Goal: Task Accomplishment & Management: Manage account settings

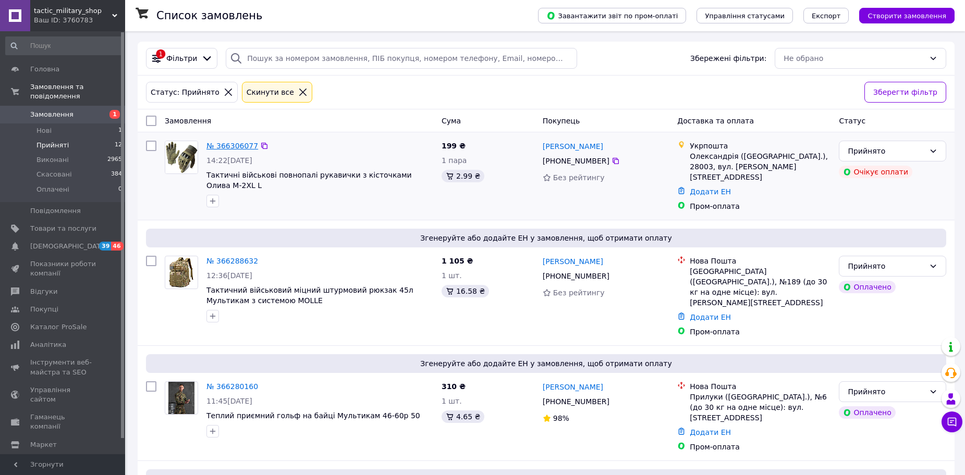
click at [218, 142] on link "№ 366306077" at bounding box center [232, 146] width 52 height 8
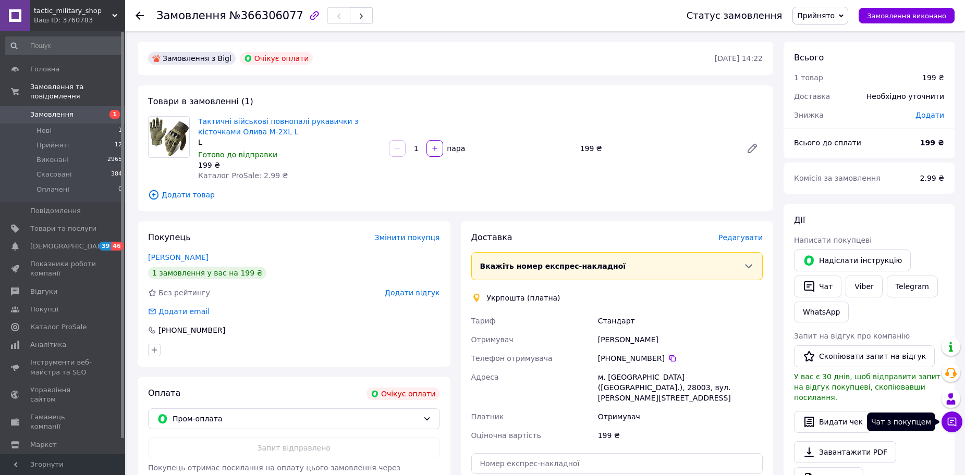
click at [956, 422] on icon at bounding box center [952, 422] width 10 height 10
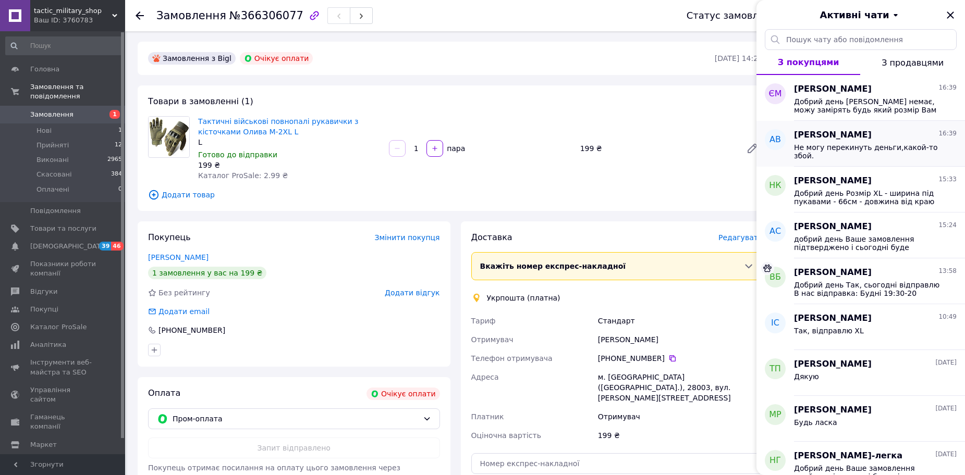
click at [849, 141] on div "Не могу перекинуть деньги,какой-то збой." at bounding box center [875, 150] width 163 height 19
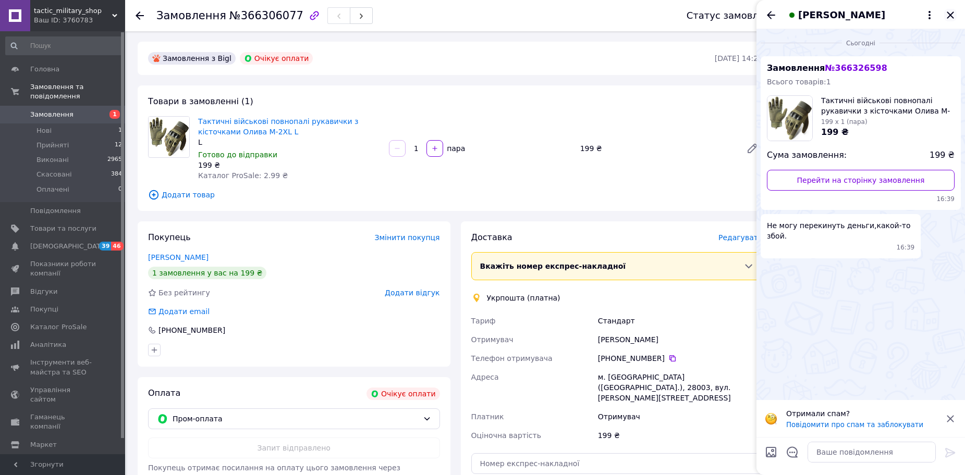
click at [952, 16] on icon "Закрити" at bounding box center [950, 15] width 13 height 13
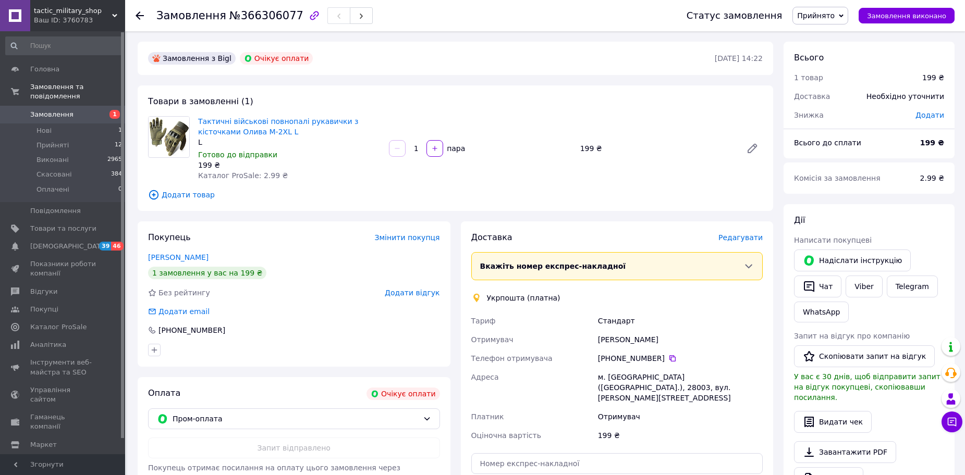
click at [138, 19] on icon at bounding box center [140, 15] width 8 height 8
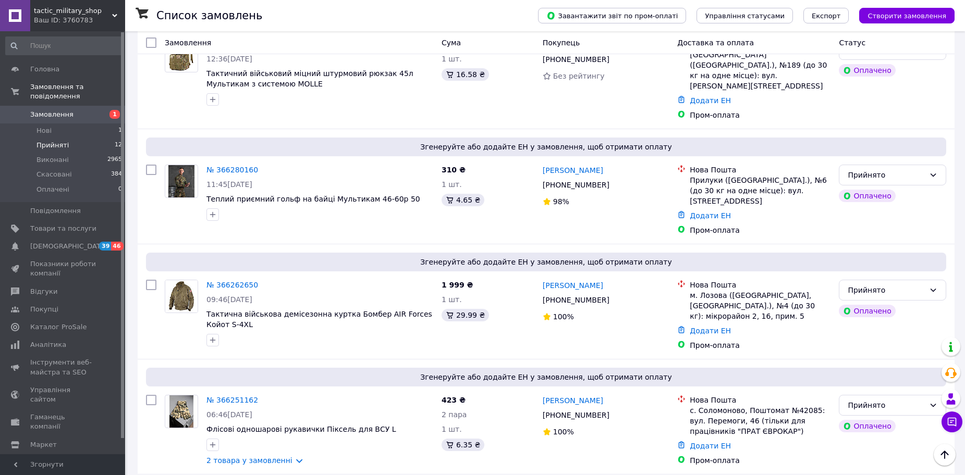
scroll to position [16, 0]
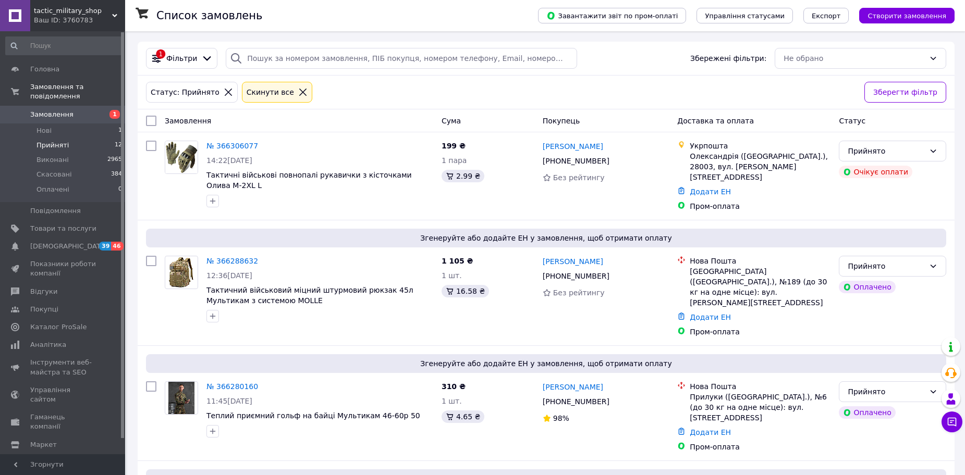
click at [87, 138] on li "Прийняті 12" at bounding box center [64, 145] width 128 height 15
click at [89, 126] on li "Нові 1" at bounding box center [64, 131] width 128 height 15
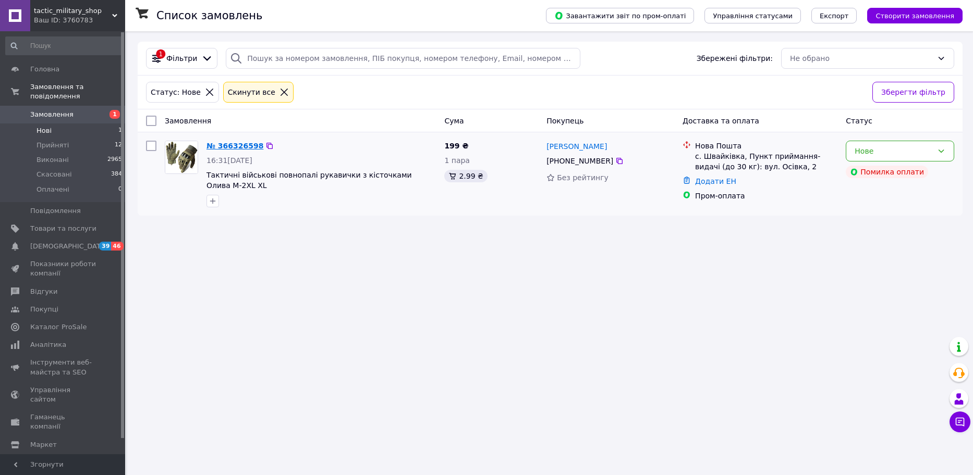
click at [238, 146] on link "№ 366326598" at bounding box center [234, 146] width 57 height 8
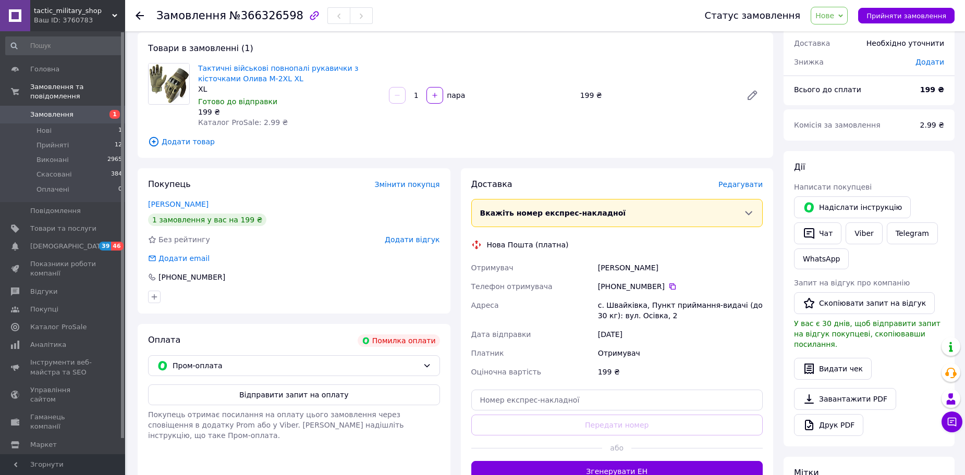
scroll to position [198, 0]
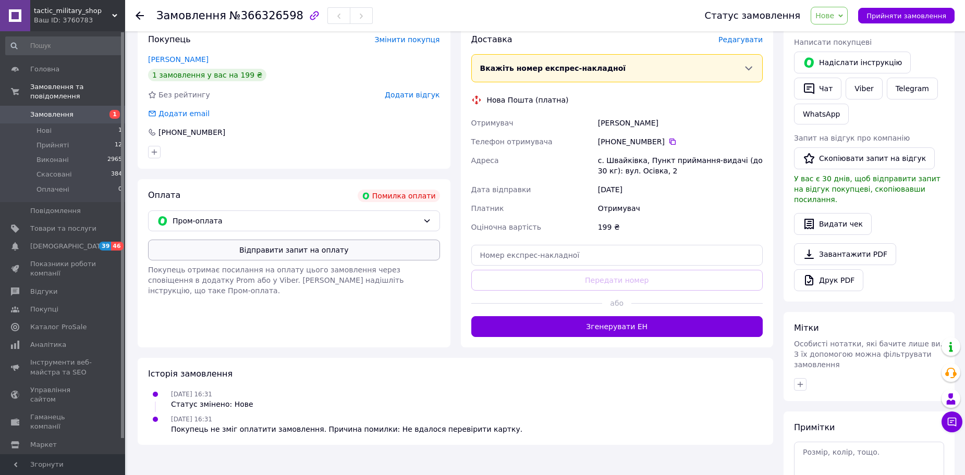
click at [261, 256] on button "Відправити запит на оплату" at bounding box center [294, 250] width 292 height 21
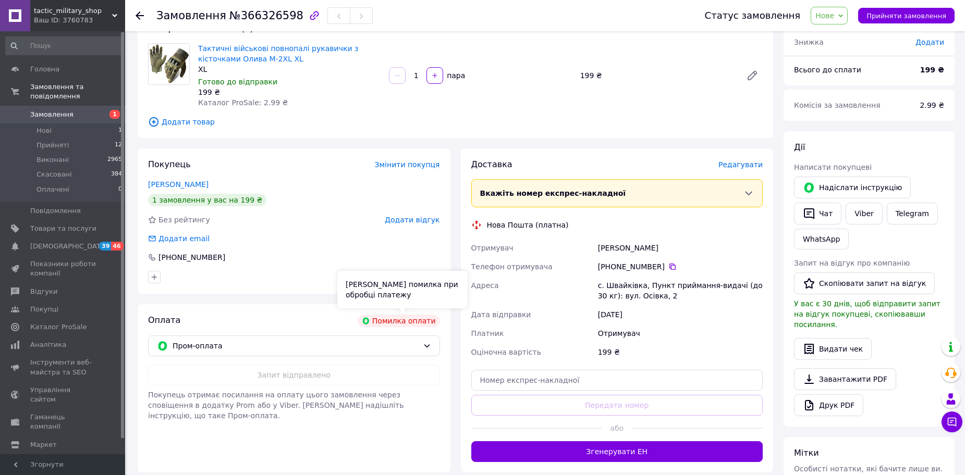
scroll to position [0, 0]
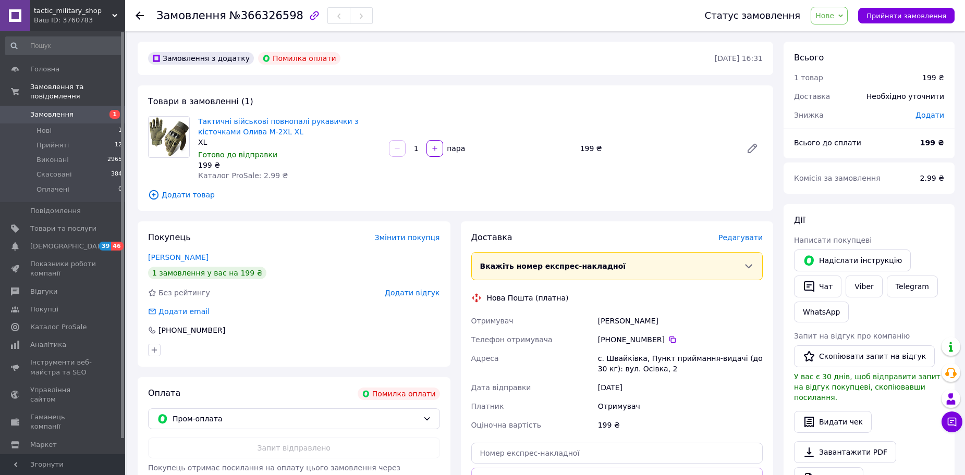
drag, startPoint x: 895, startPoint y: 14, endPoint x: 833, endPoint y: 34, distance: 65.1
click at [896, 14] on span "Прийняти замовлення" at bounding box center [906, 16] width 80 height 8
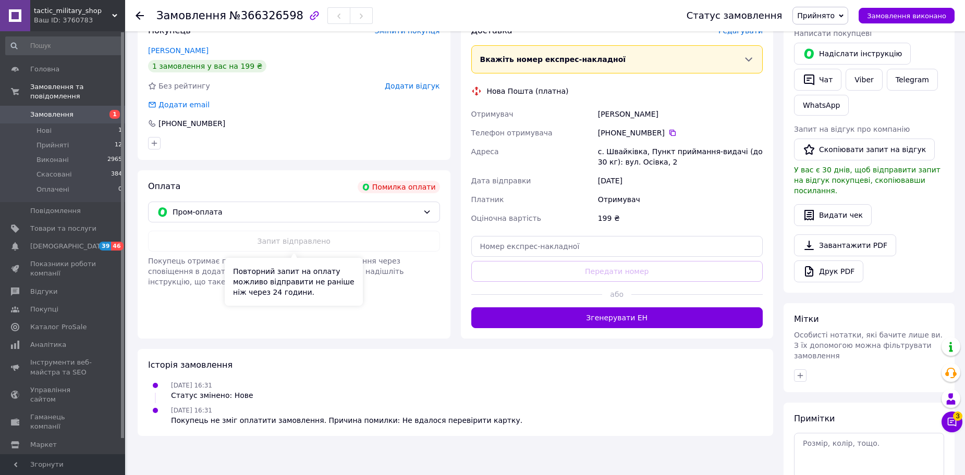
scroll to position [208, 0]
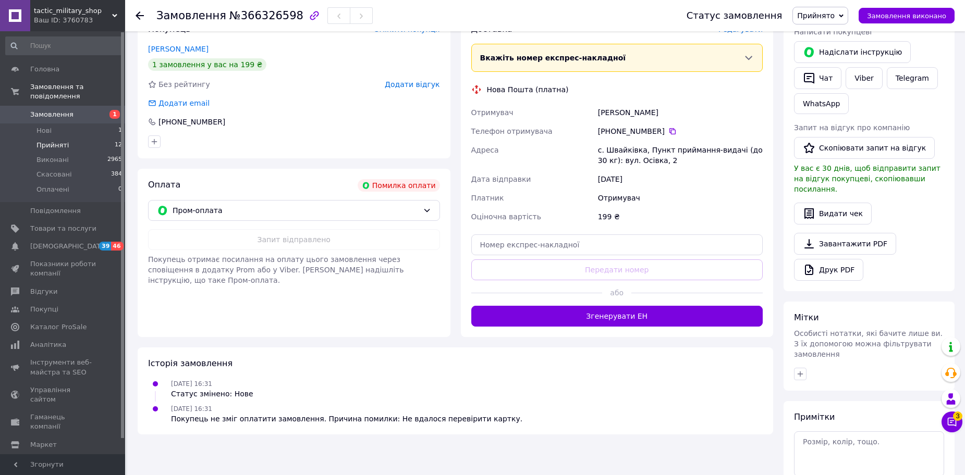
click at [53, 141] on span "Прийняті" at bounding box center [52, 145] width 32 height 9
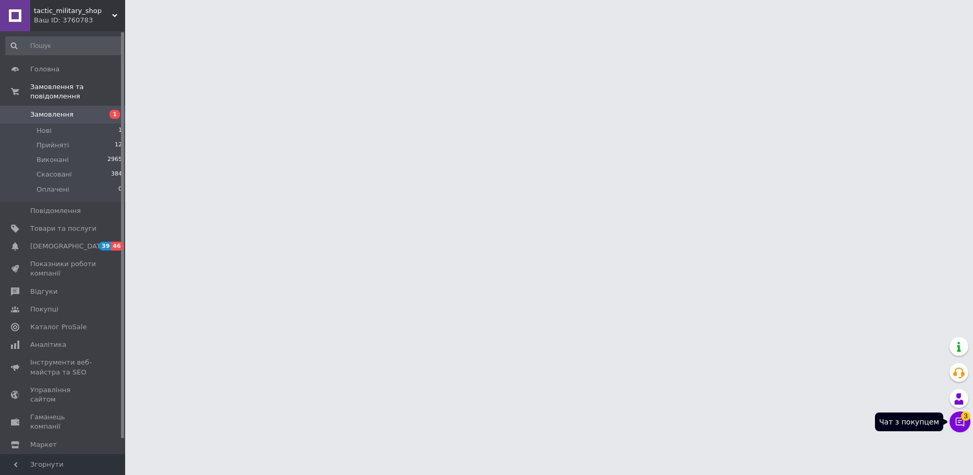
click at [958, 418] on icon at bounding box center [959, 422] width 10 height 10
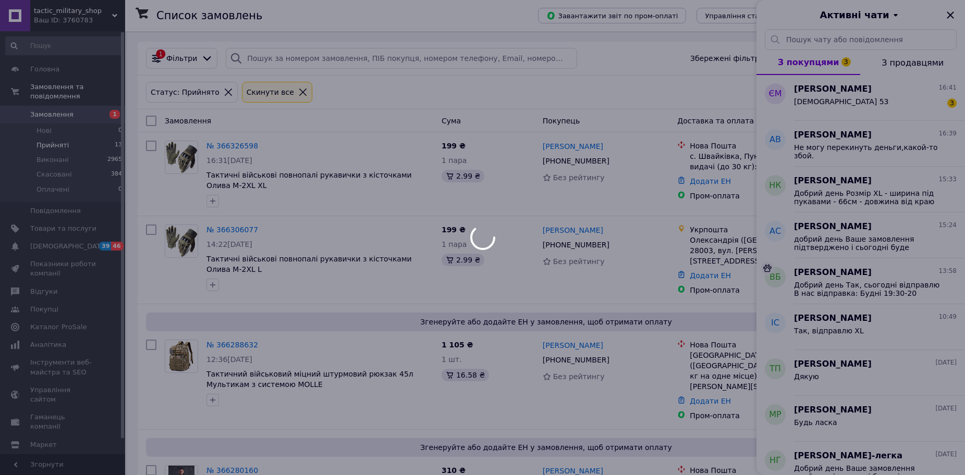
click at [819, 100] on div at bounding box center [482, 237] width 965 height 475
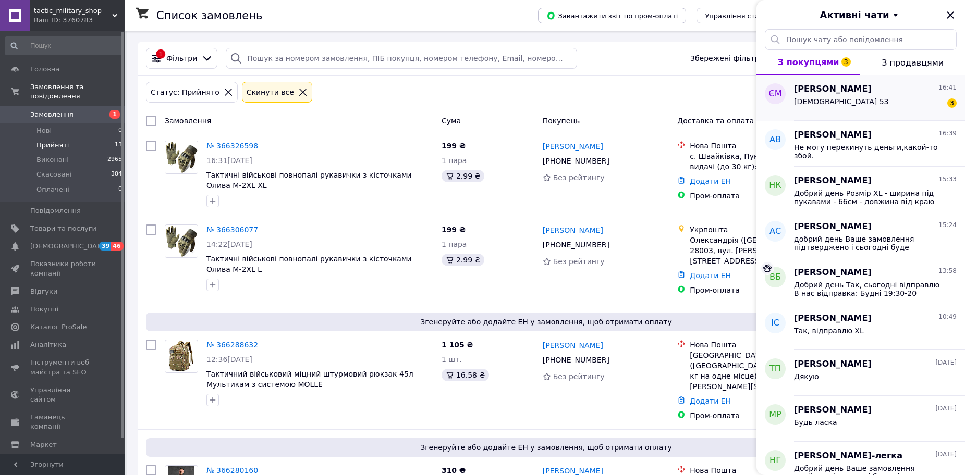
click at [828, 107] on div "Вага 53 3" at bounding box center [875, 103] width 163 height 17
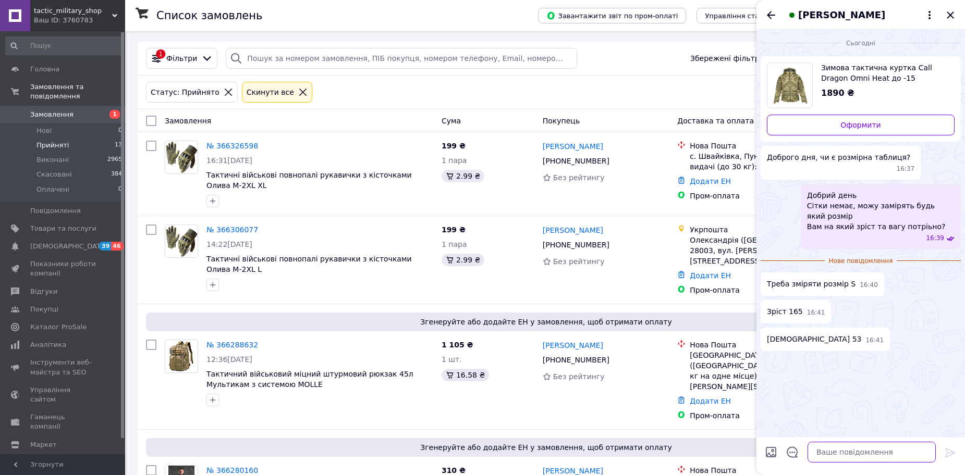
click at [822, 456] on textarea at bounding box center [871, 452] width 128 height 21
type textarea "це максимум розмір S gspysit phj,k. pfvshb s dslgbie"
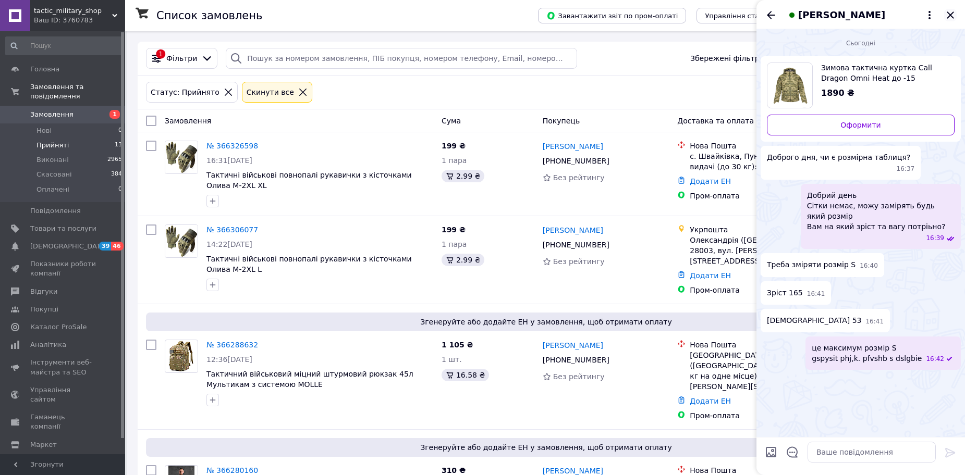
click at [950, 19] on icon "Закрити" at bounding box center [950, 15] width 13 height 13
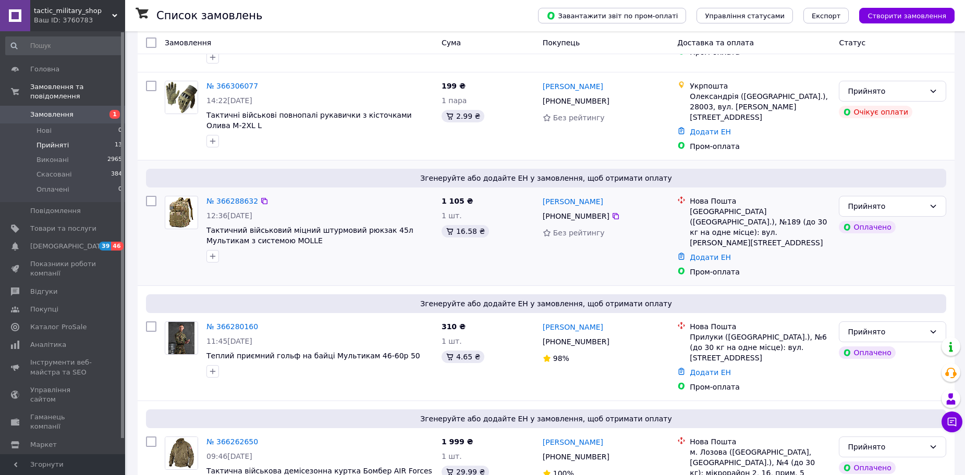
scroll to position [156, 0]
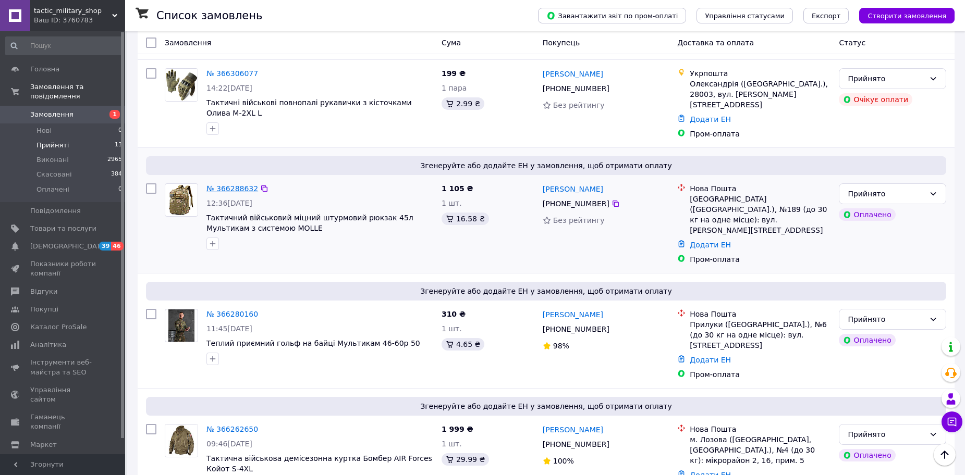
click at [245, 186] on link "№ 366288632" at bounding box center [232, 189] width 52 height 8
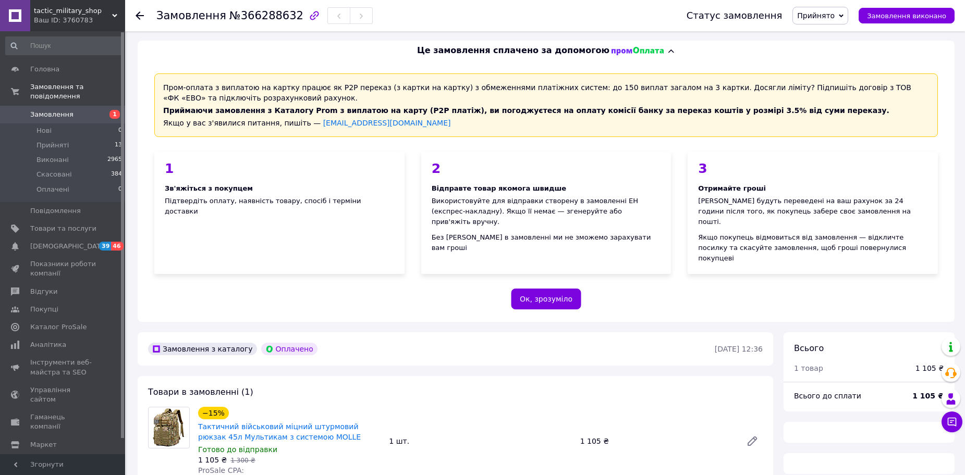
scroll to position [156, 0]
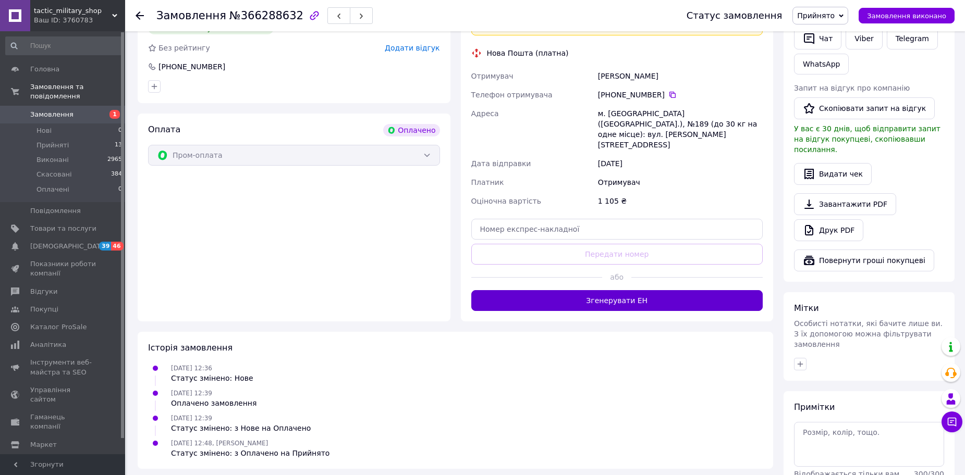
click at [556, 290] on button "Згенерувати ЕН" at bounding box center [617, 300] width 292 height 21
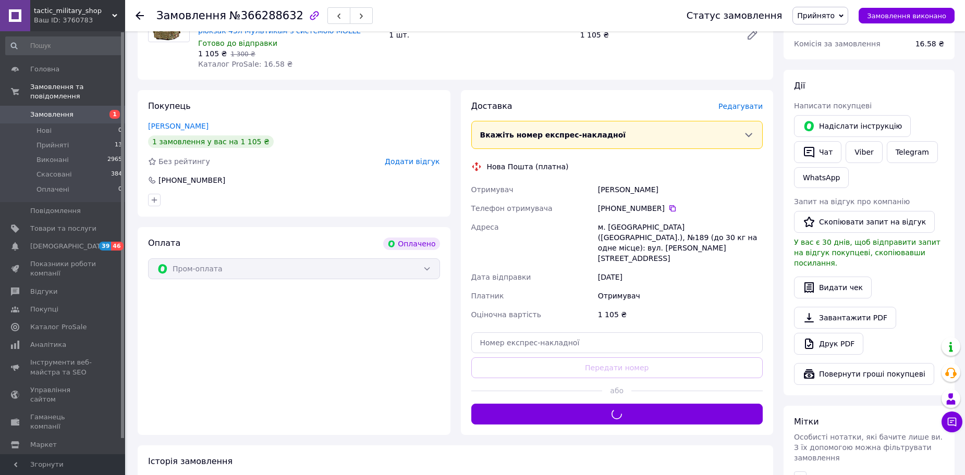
scroll to position [261, 0]
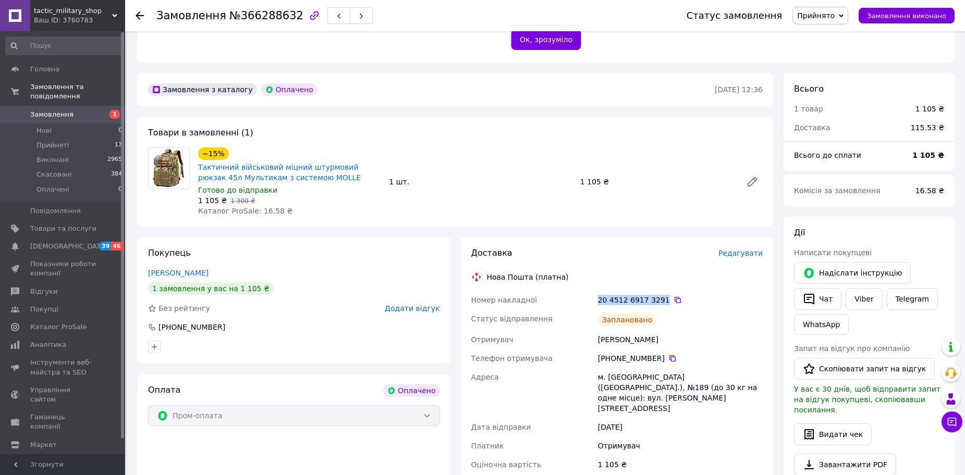
drag, startPoint x: 592, startPoint y: 278, endPoint x: 660, endPoint y: 279, distance: 68.3
click at [660, 291] on div "Номер накладної 20 4512 6917 3291   Статус відправлення Заплановано Отримувач […" at bounding box center [617, 392] width 296 height 202
click at [54, 153] on li "Виконані 2965" at bounding box center [64, 160] width 128 height 15
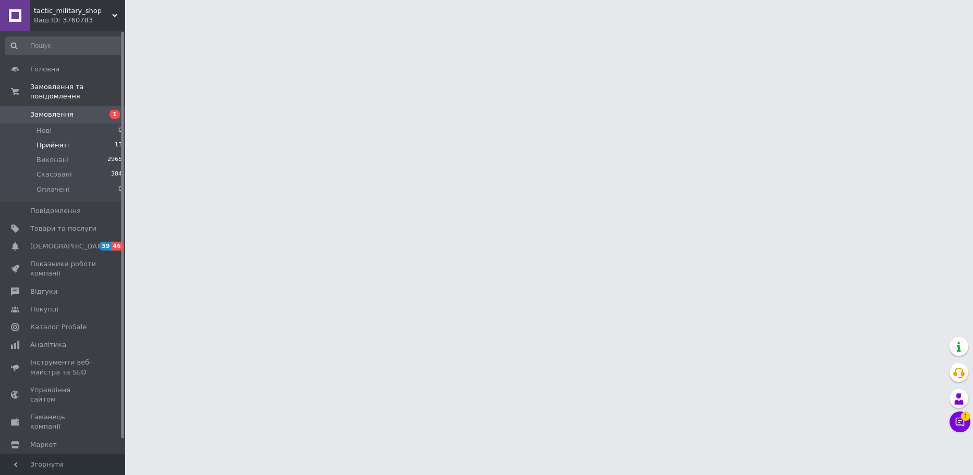
click at [64, 141] on span "Прийняті" at bounding box center [52, 145] width 32 height 9
click at [77, 139] on li "Прийняті 13" at bounding box center [64, 145] width 128 height 15
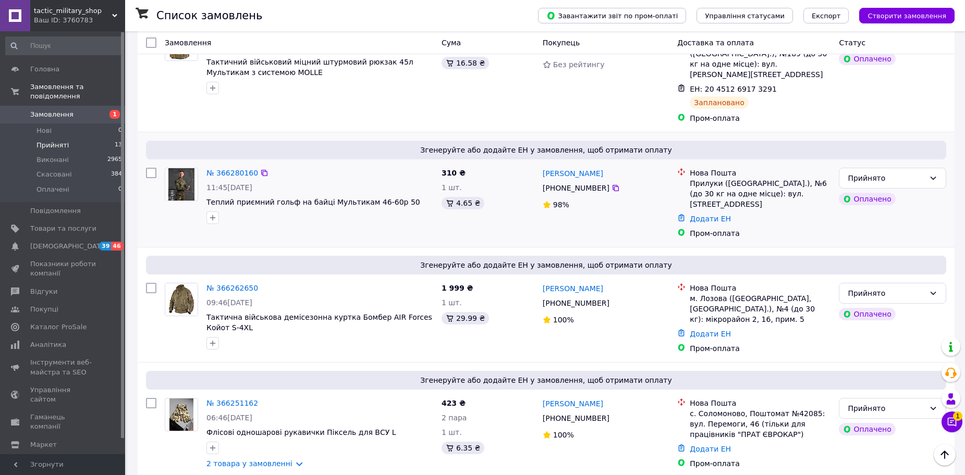
scroll to position [313, 0]
click at [240, 168] on link "№ 366280160" at bounding box center [232, 172] width 52 height 8
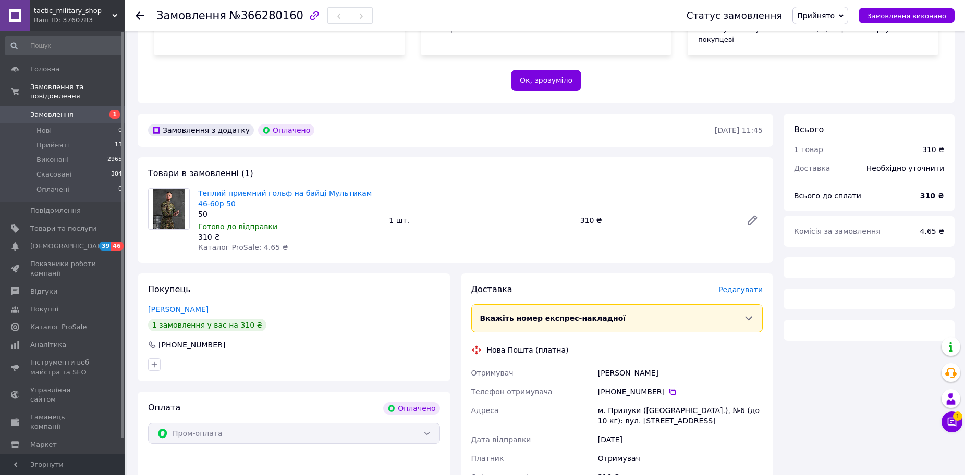
scroll to position [313, 0]
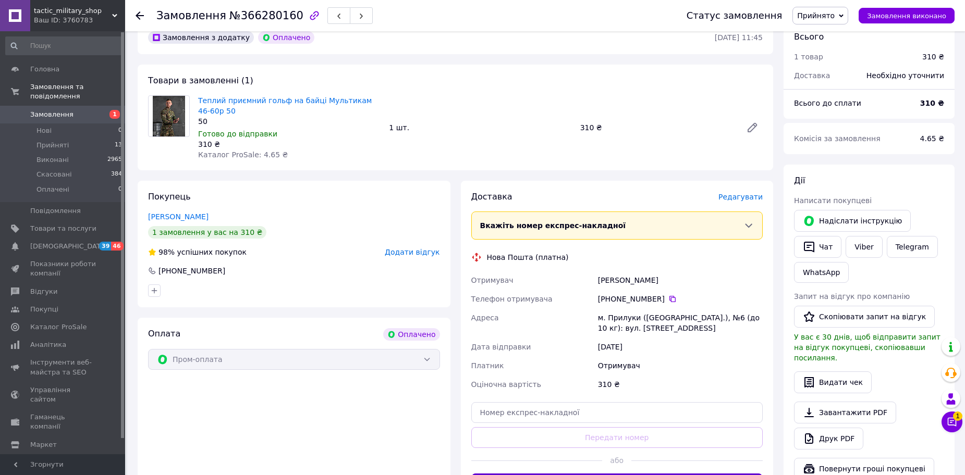
click at [547, 474] on button "Згенерувати ЕН" at bounding box center [617, 484] width 292 height 21
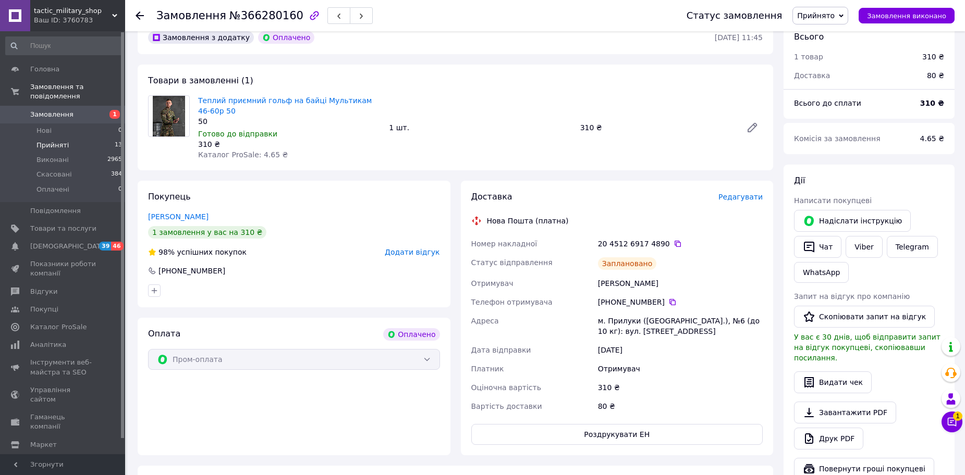
click at [40, 141] on span "Прийняті" at bounding box center [52, 145] width 32 height 9
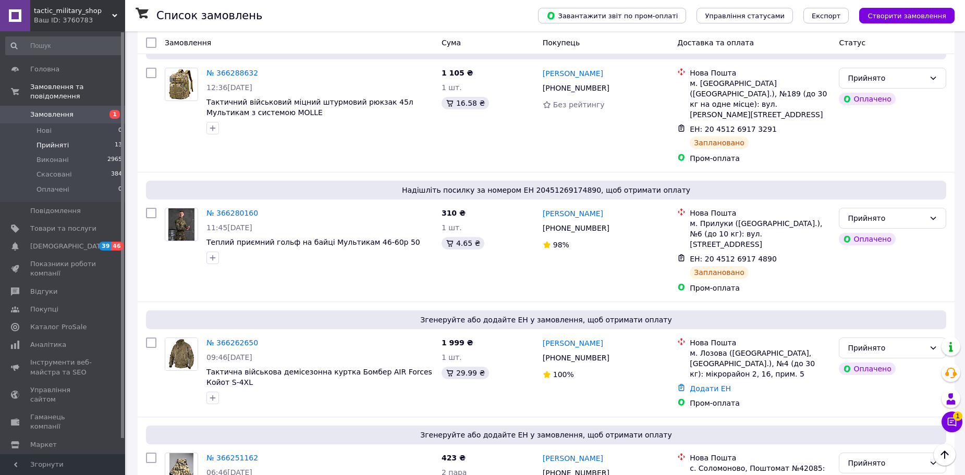
scroll to position [417, 0]
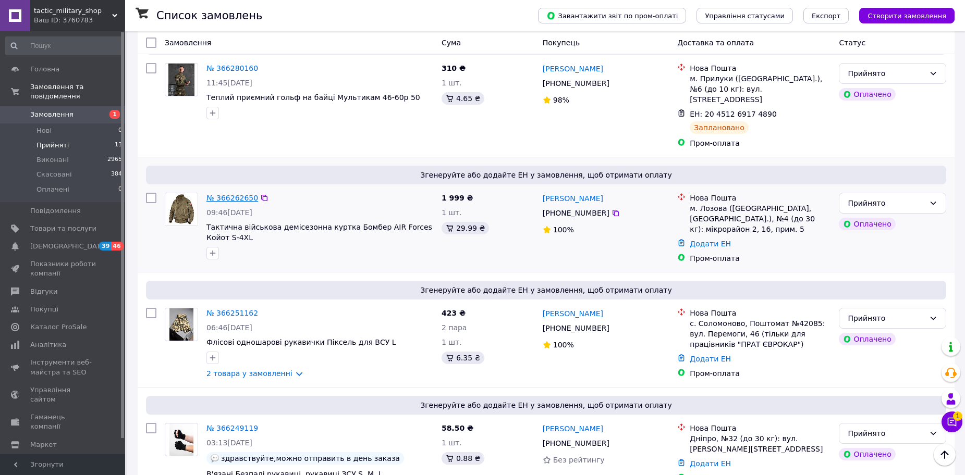
click at [246, 194] on link "№ 366262650" at bounding box center [232, 198] width 52 height 8
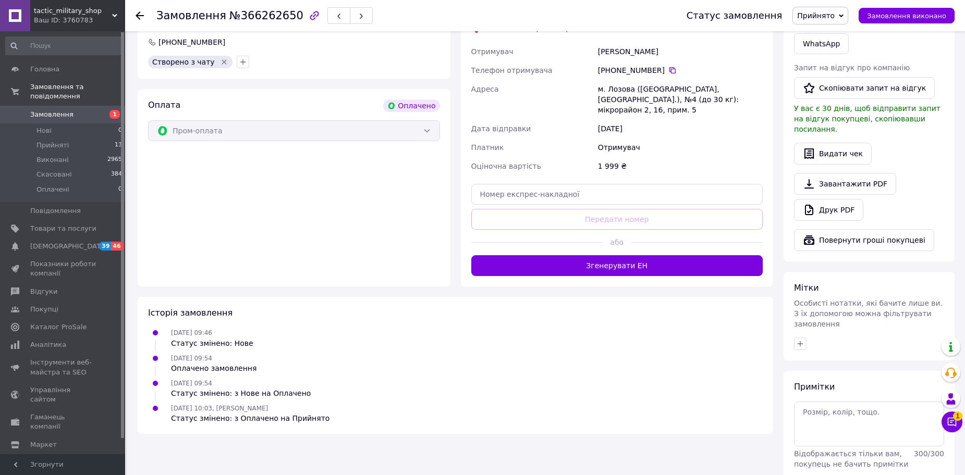
scroll to position [544, 0]
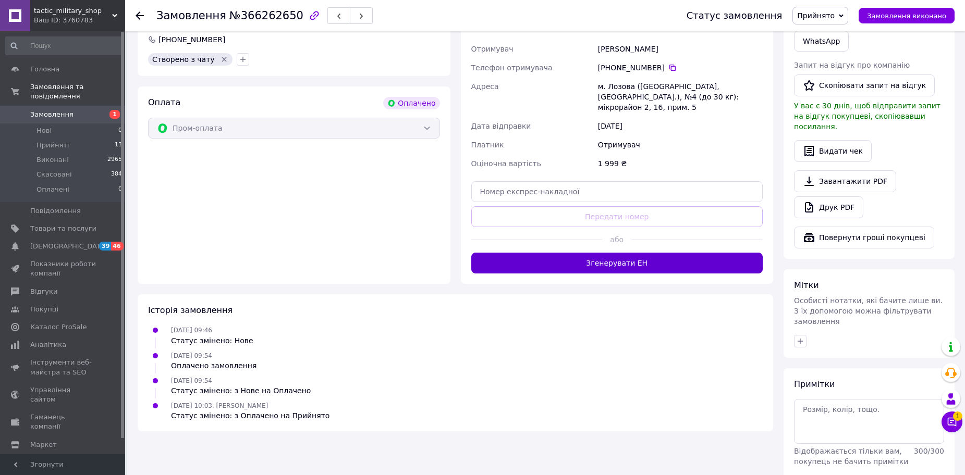
click at [485, 253] on button "Згенерувати ЕН" at bounding box center [617, 263] width 292 height 21
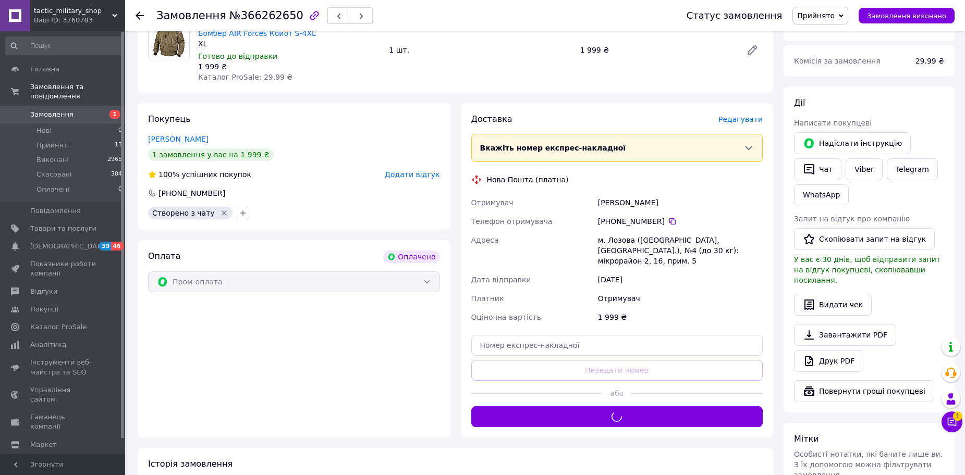
scroll to position [231, 0]
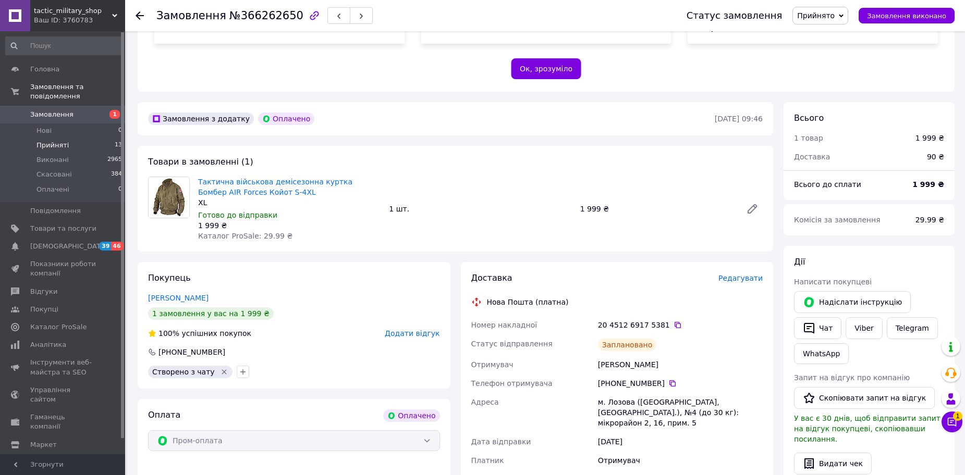
click at [86, 138] on li "Прийняті 13" at bounding box center [64, 145] width 128 height 15
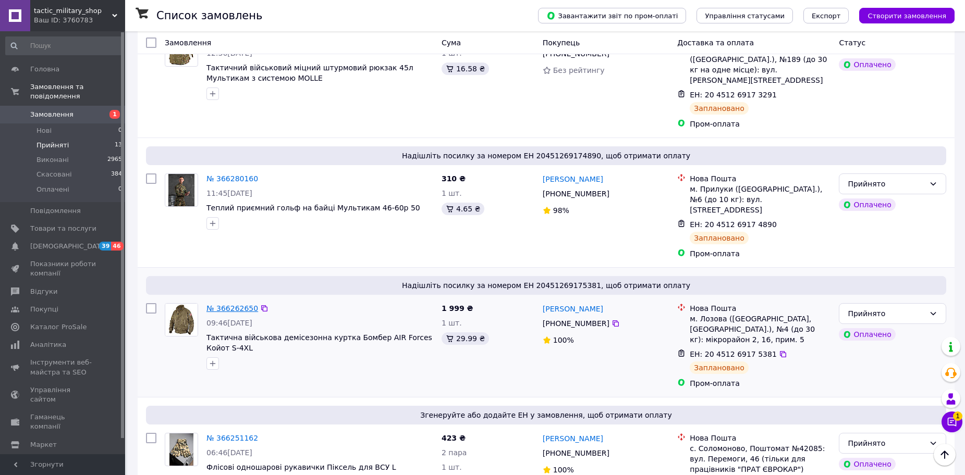
scroll to position [365, 0]
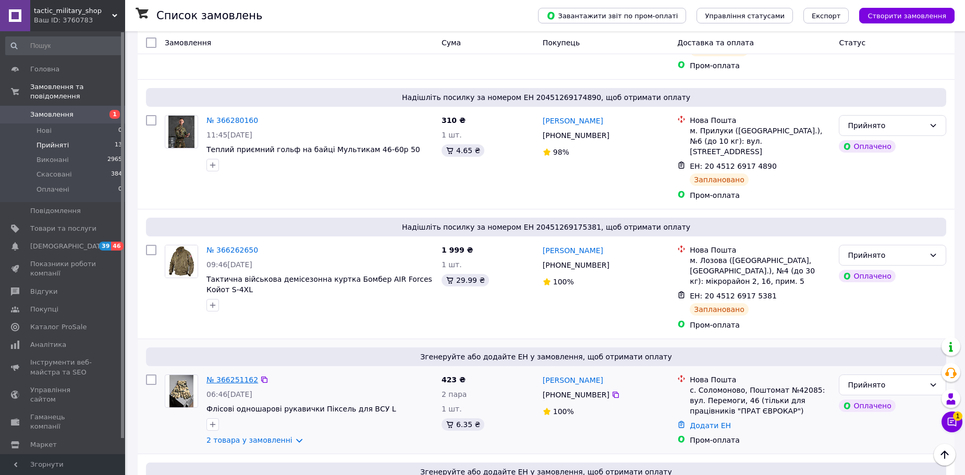
click at [239, 376] on link "№ 366251162" at bounding box center [232, 380] width 52 height 8
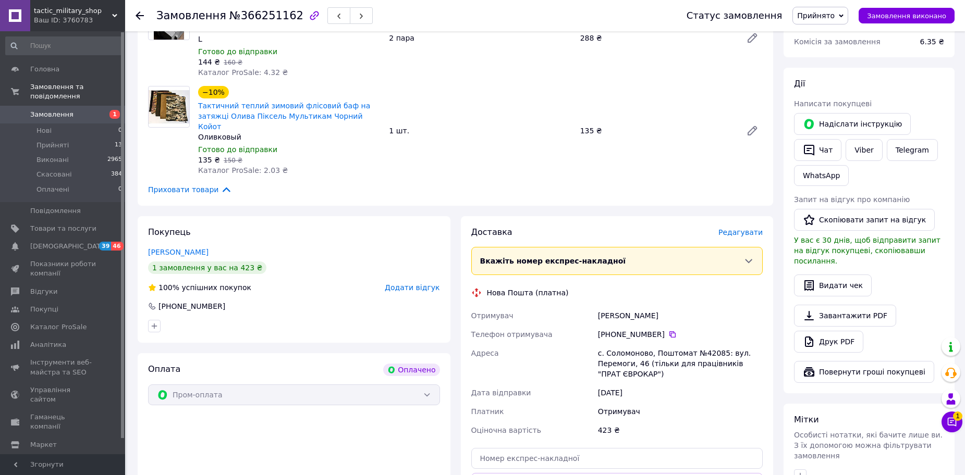
scroll to position [469, 0]
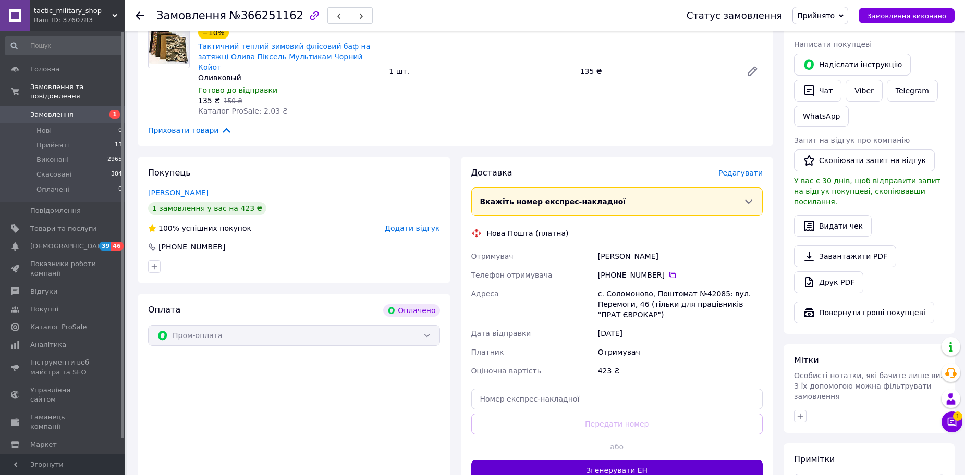
click at [557, 460] on button "Згенерувати ЕН" at bounding box center [617, 470] width 292 height 21
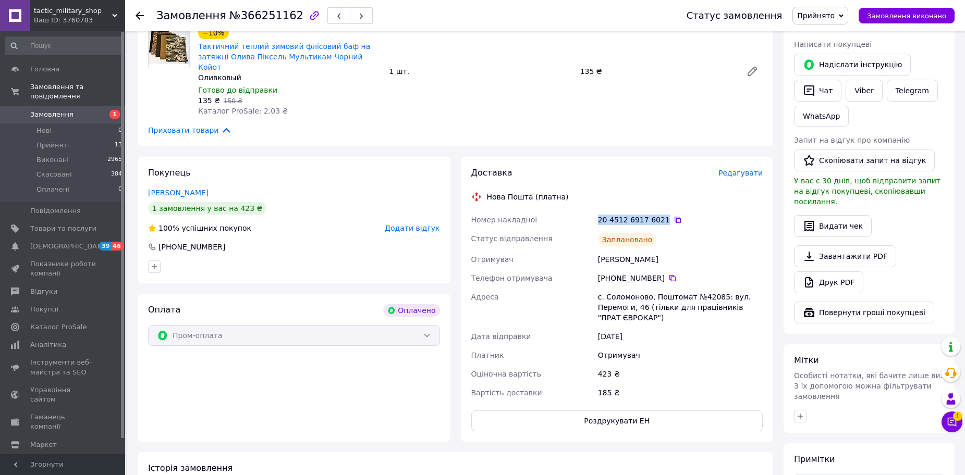
drag, startPoint x: 593, startPoint y: 178, endPoint x: 657, endPoint y: 175, distance: 64.2
click at [659, 211] on div "Номер накладної 20 4512 6917 6021   Статус відправлення Заплановано Отримувач […" at bounding box center [617, 307] width 296 height 192
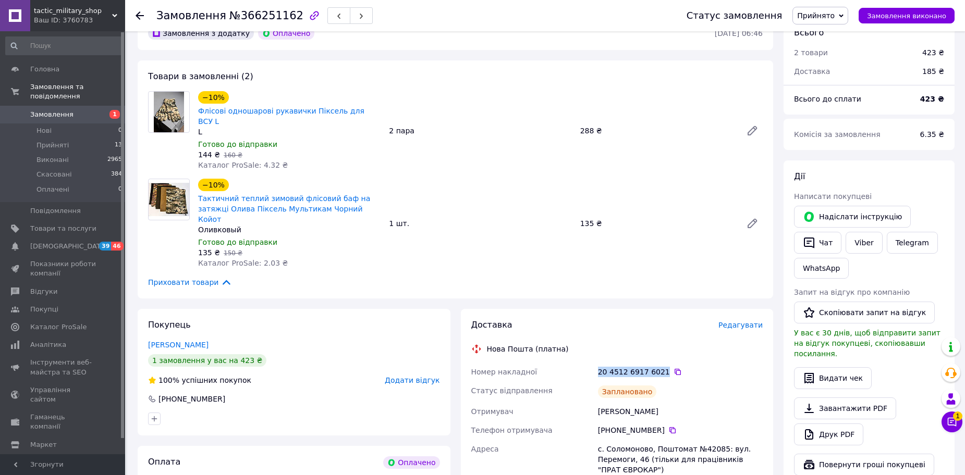
scroll to position [261, 0]
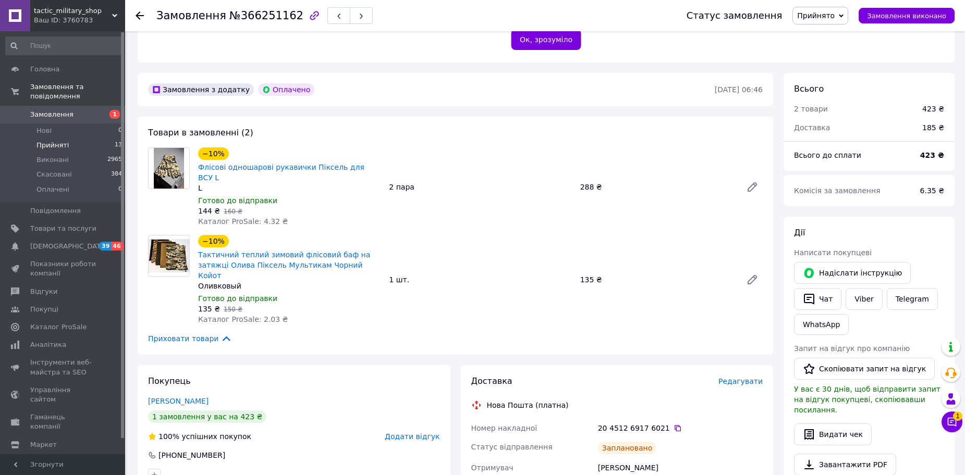
click at [72, 138] on li "Прийняті 13" at bounding box center [64, 145] width 128 height 15
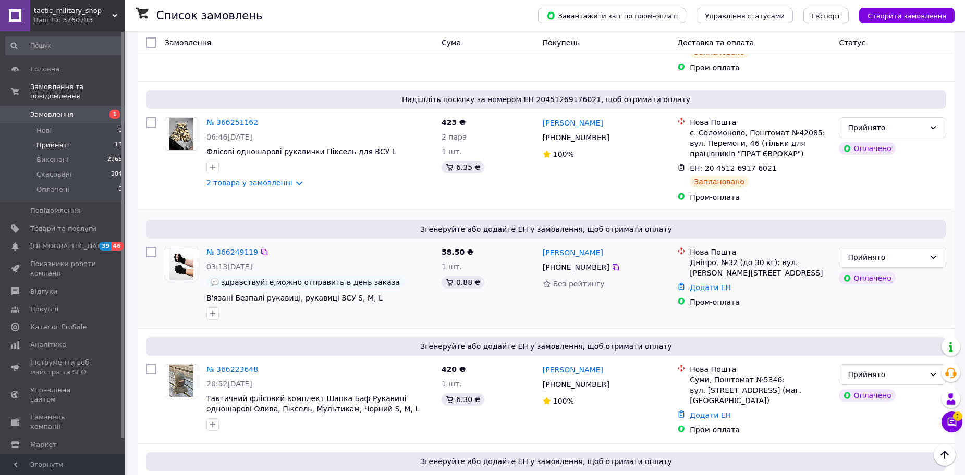
scroll to position [625, 0]
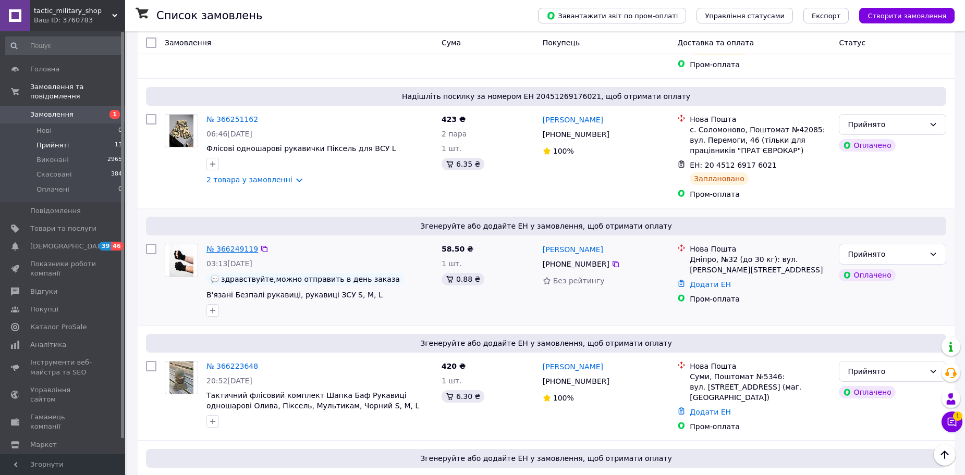
click at [238, 245] on link "№ 366249119" at bounding box center [232, 249] width 52 height 8
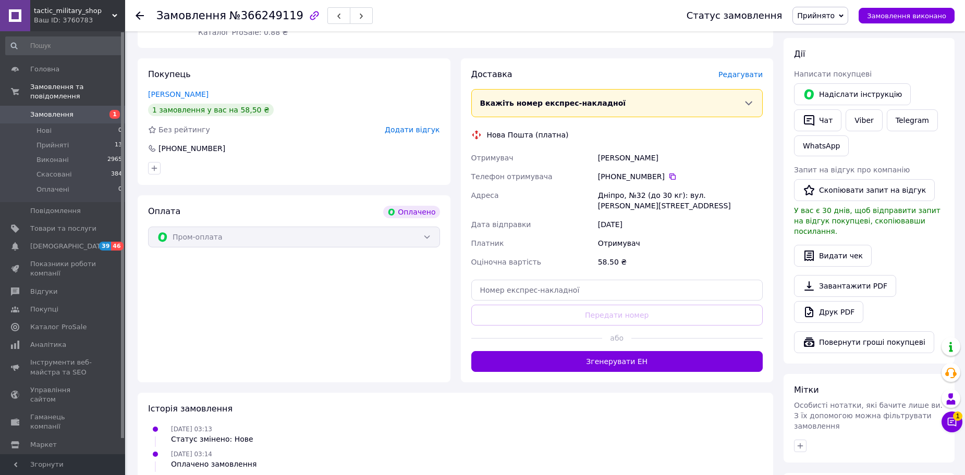
scroll to position [440, 0]
click at [549, 351] on button "Згенерувати ЕН" at bounding box center [617, 361] width 292 height 21
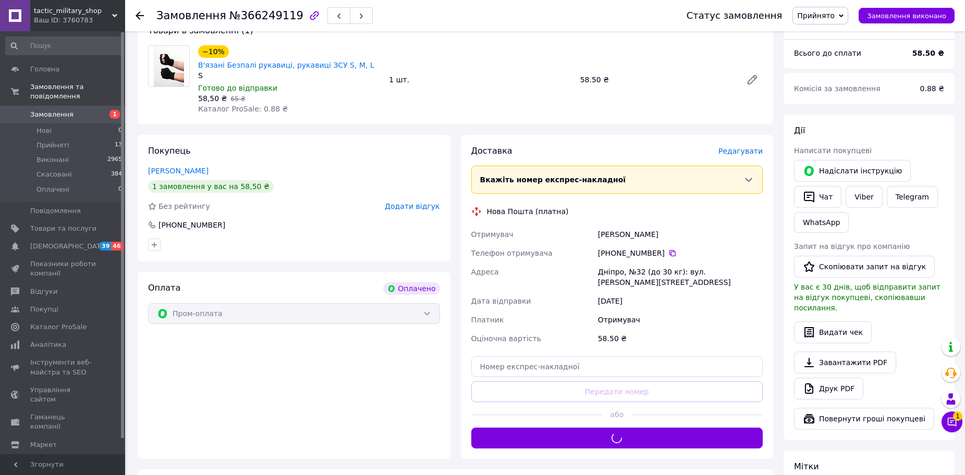
scroll to position [284, 0]
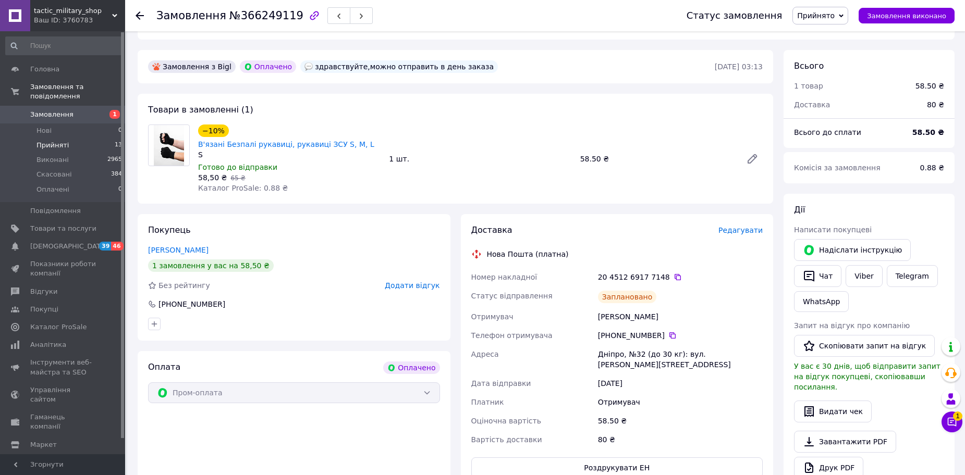
click at [44, 141] on span "Прийняті" at bounding box center [52, 145] width 32 height 9
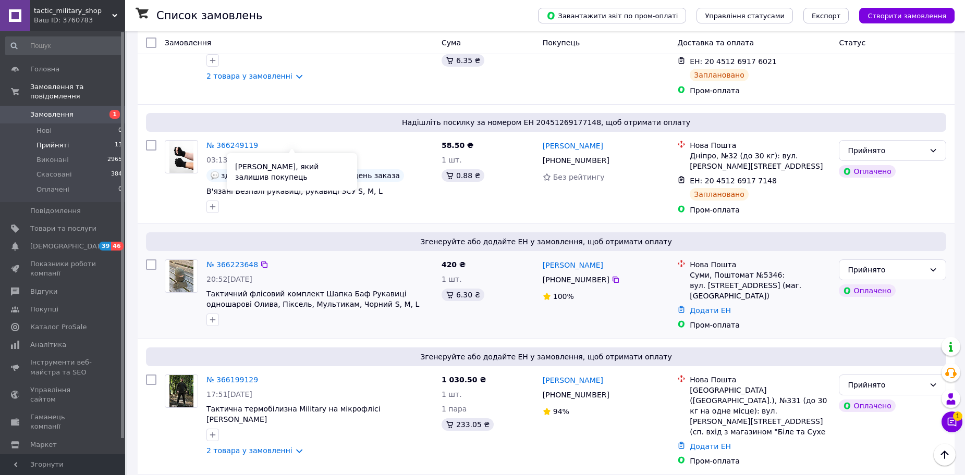
scroll to position [730, 0]
click at [239, 260] on link "№ 366223648" at bounding box center [232, 264] width 52 height 8
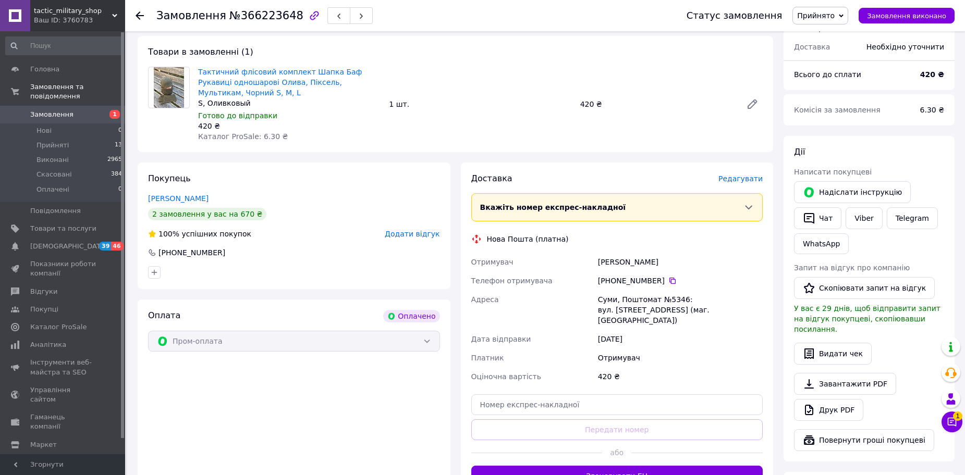
scroll to position [440, 0]
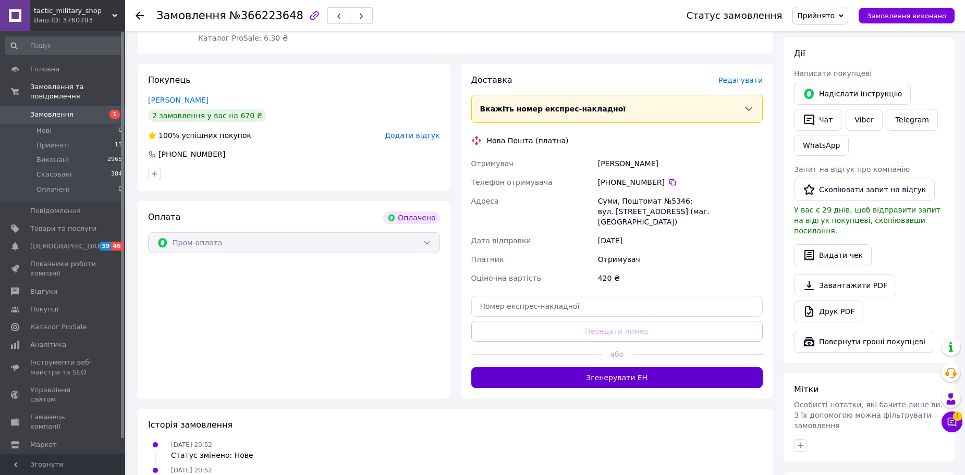
click at [485, 367] on button "Згенерувати ЕН" at bounding box center [617, 377] width 292 height 21
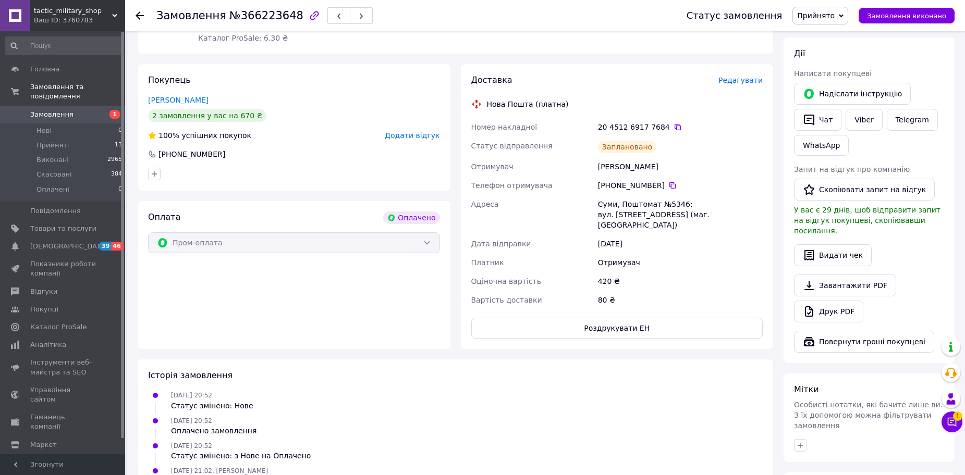
scroll to position [336, 0]
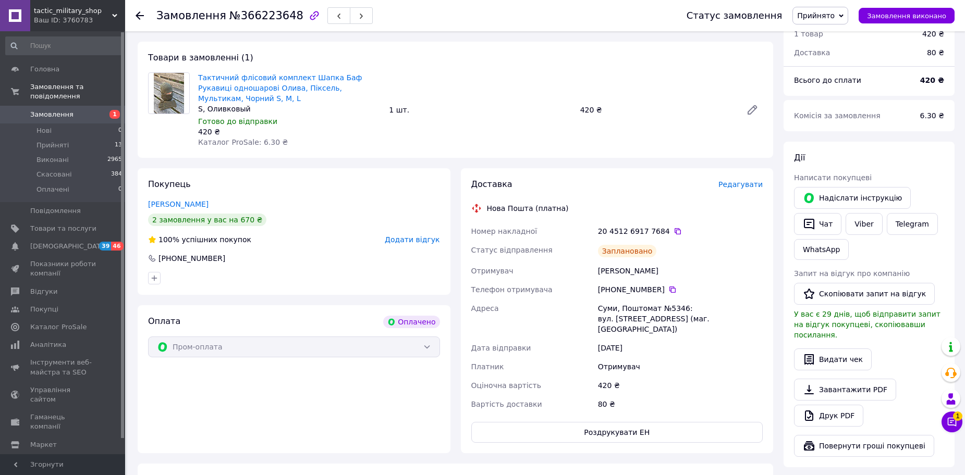
drag, startPoint x: 485, startPoint y: 340, endPoint x: 693, endPoint y: 144, distance: 286.2
click at [690, 144] on div "Замовлення з додатку Оплачено [DATE] 20:52 Товари в замовленні (1) Тактичний фл…" at bounding box center [455, 357] width 646 height 718
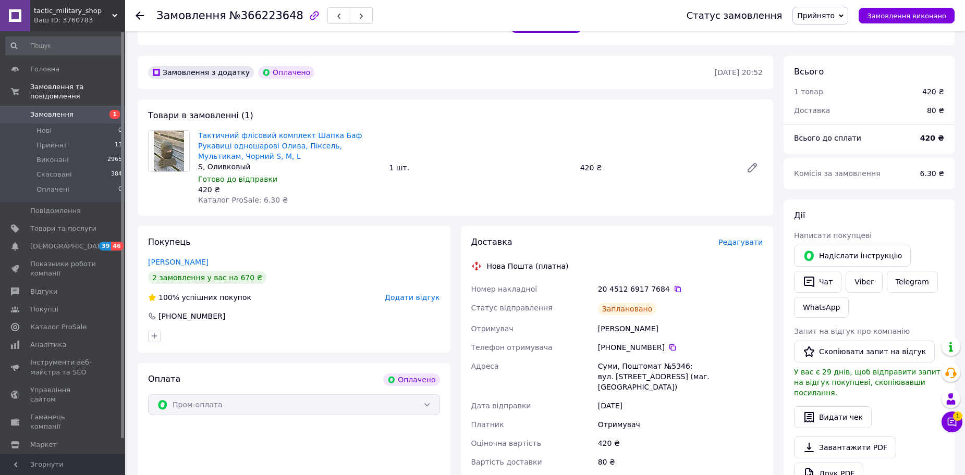
scroll to position [231, 0]
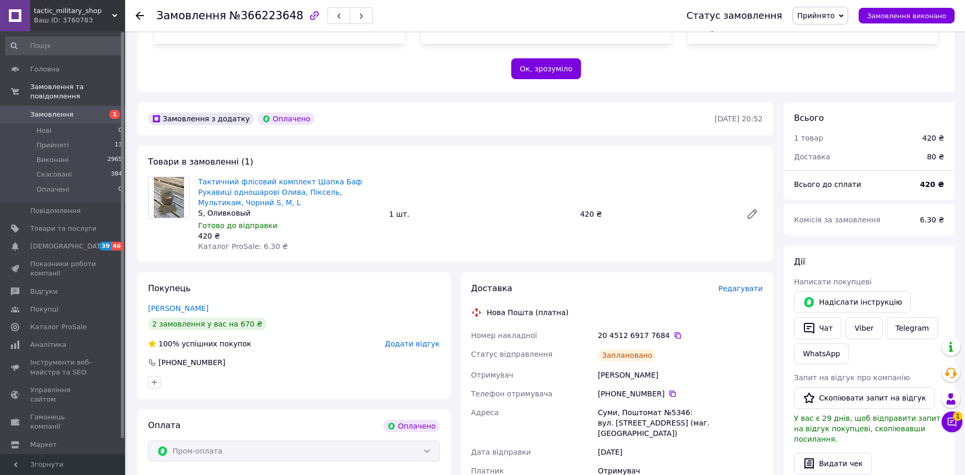
click at [956, 427] on icon at bounding box center [952, 422] width 10 height 10
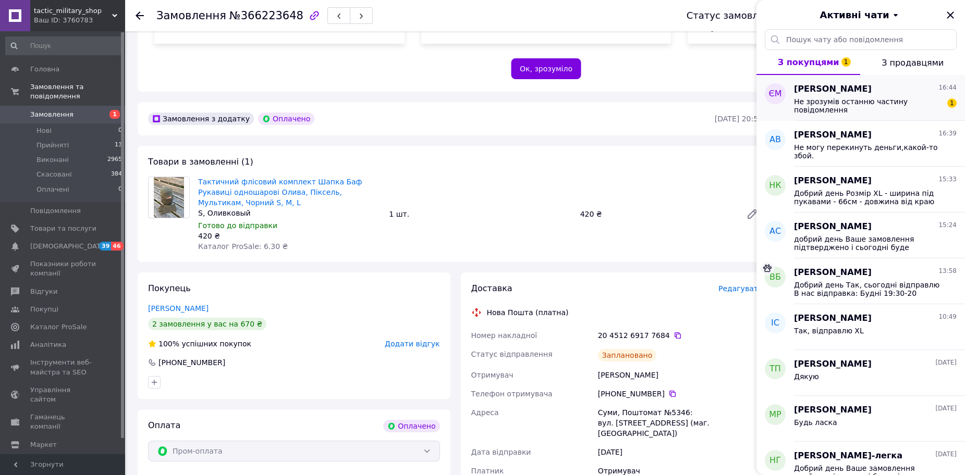
click at [864, 113] on span "Не зрозумів останню частину повідомлення" at bounding box center [868, 105] width 148 height 17
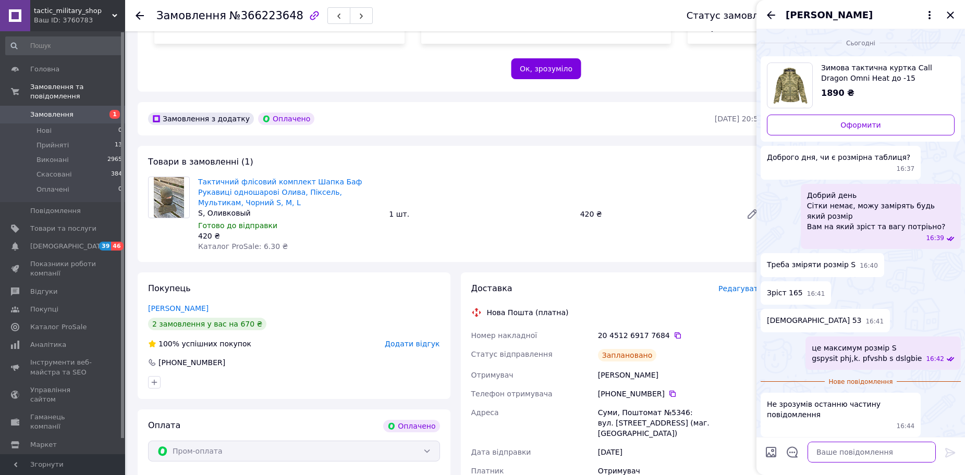
click at [849, 447] on textarea at bounding box center [871, 452] width 128 height 21
type textarea "перепрошую)) пізніше зроблю заміри і відпишу"
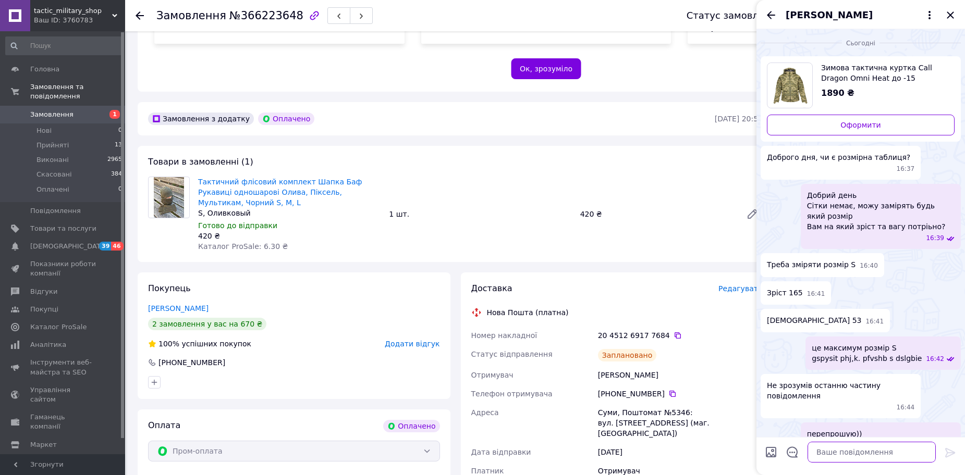
scroll to position [23, 0]
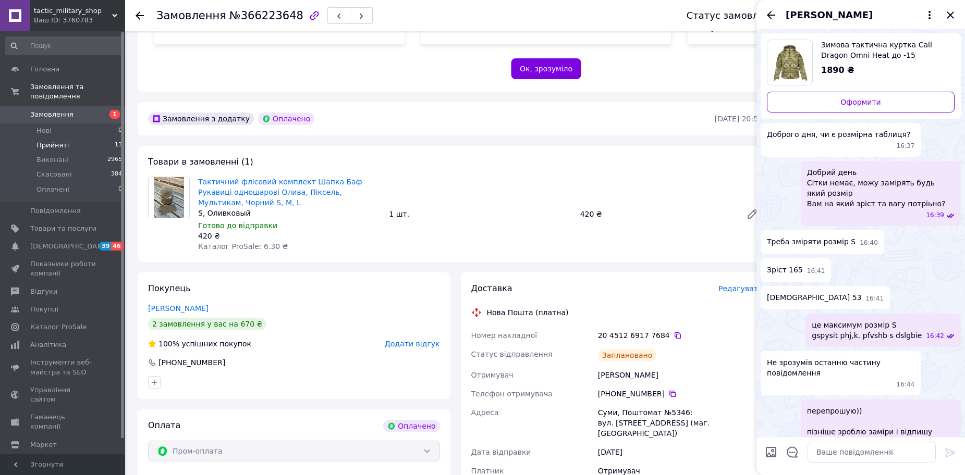
click at [88, 141] on li "Прийняті 13" at bounding box center [64, 145] width 128 height 15
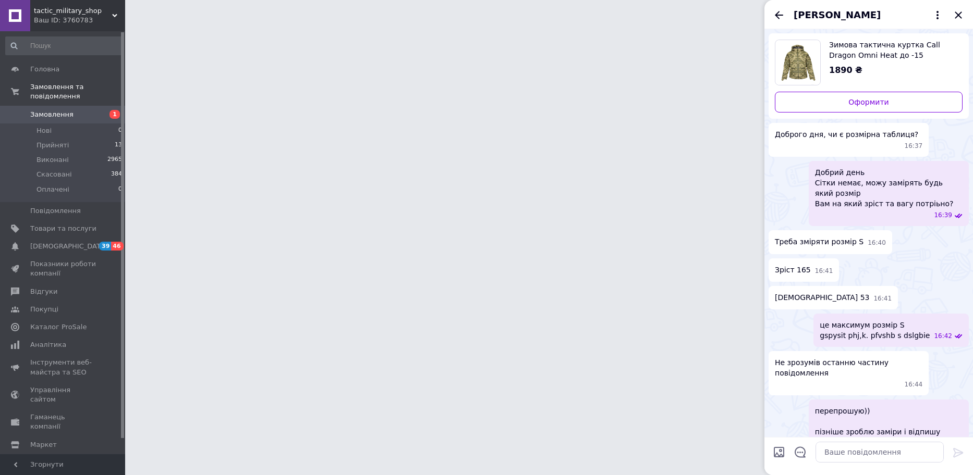
click at [951, 14] on div "[PERSON_NAME]" at bounding box center [868, 14] width 208 height 29
click at [960, 19] on icon "Закрити" at bounding box center [958, 15] width 13 height 13
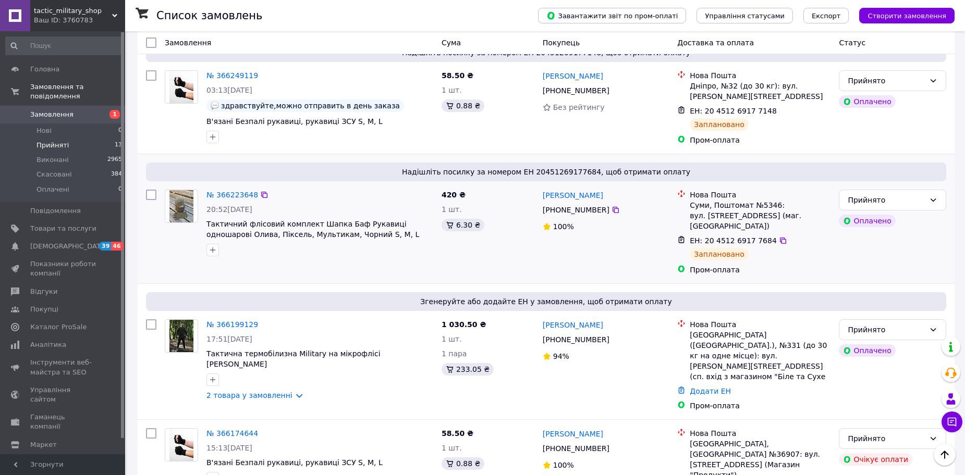
scroll to position [800, 0]
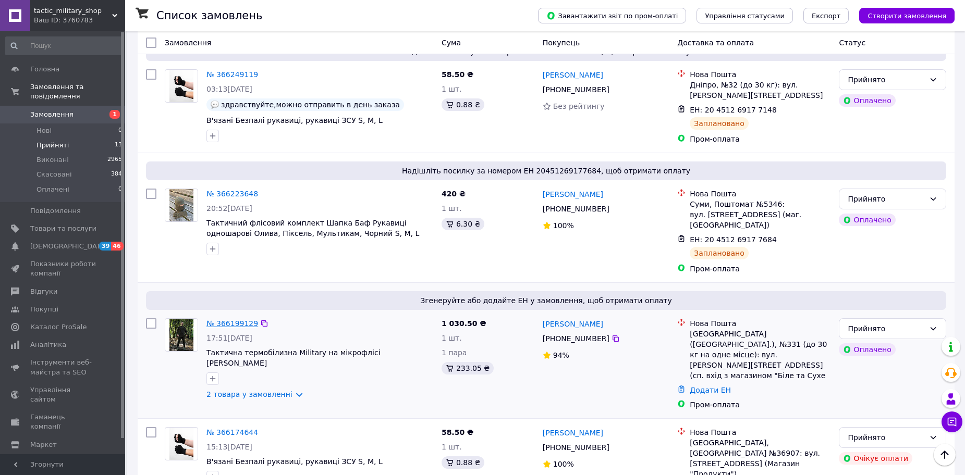
click at [232, 320] on link "№ 366199129" at bounding box center [232, 324] width 52 height 8
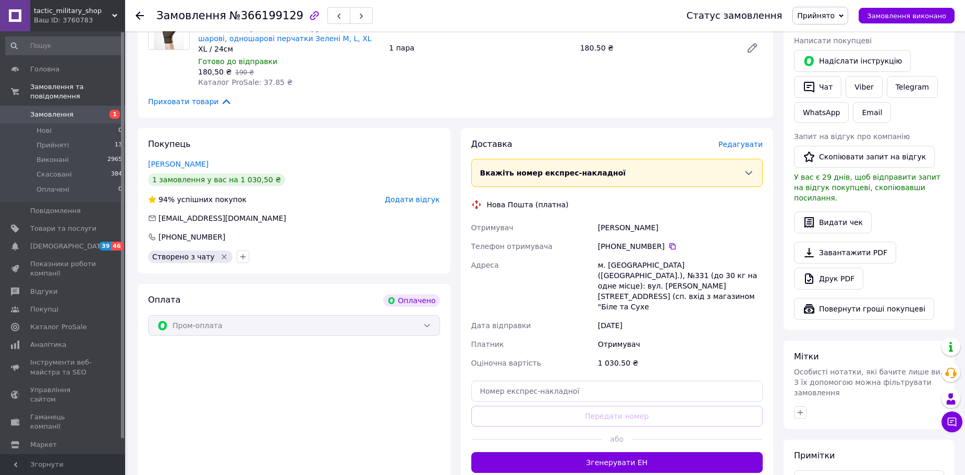
scroll to position [586, 0]
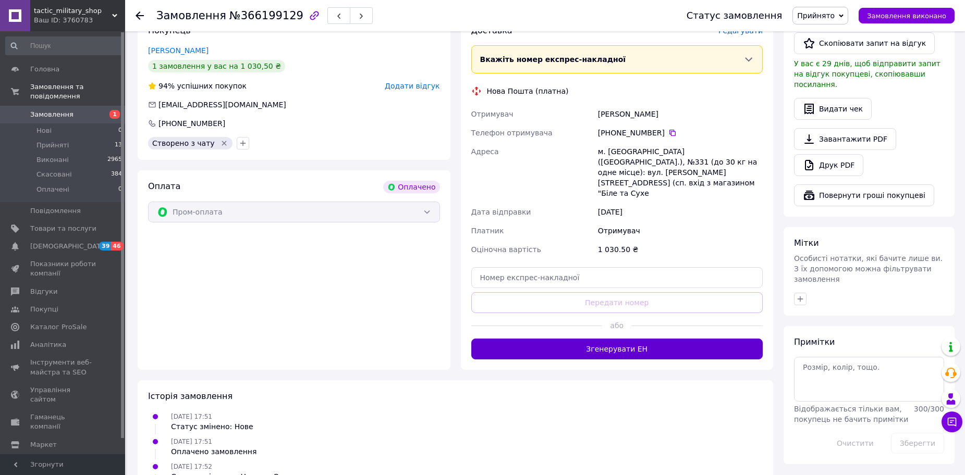
click at [517, 339] on button "Згенерувати ЕН" at bounding box center [617, 349] width 292 height 21
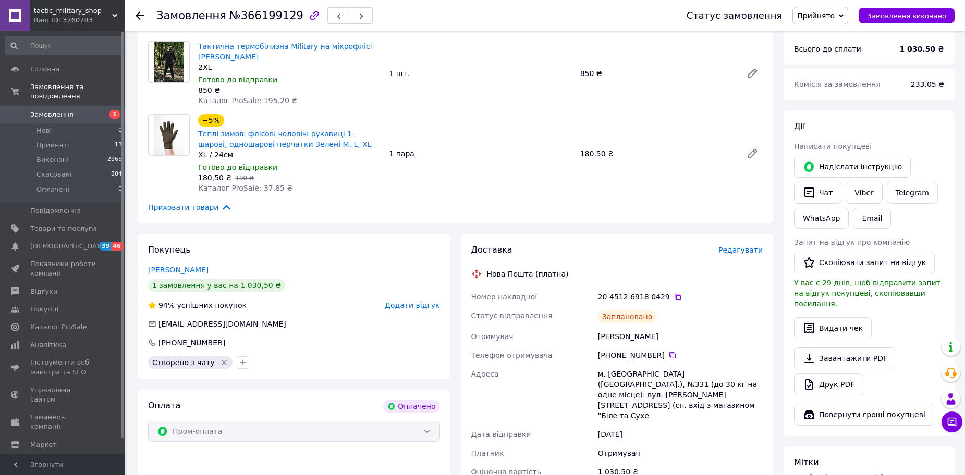
scroll to position [417, 0]
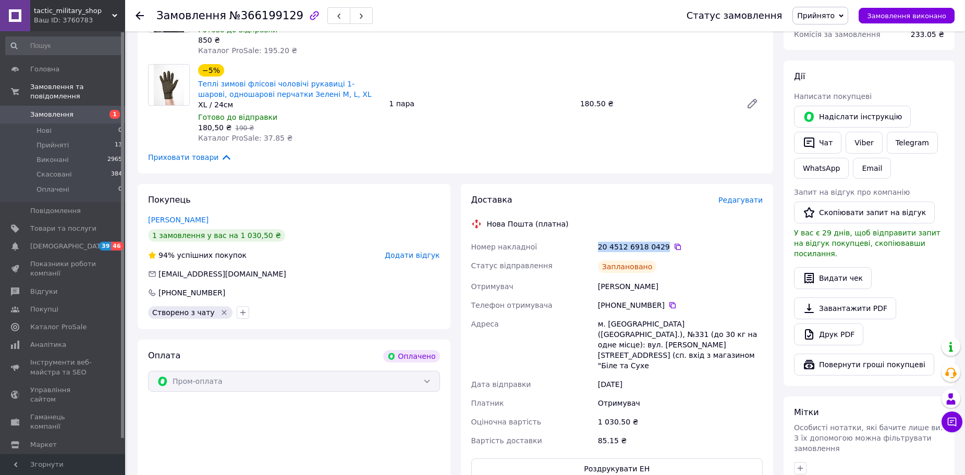
drag, startPoint x: 592, startPoint y: 216, endPoint x: 658, endPoint y: 216, distance: 66.2
click at [658, 238] on div "Номер накладної 20 4512 6918 0429   Статус відправлення Заплановано Отримувач […" at bounding box center [617, 344] width 296 height 213
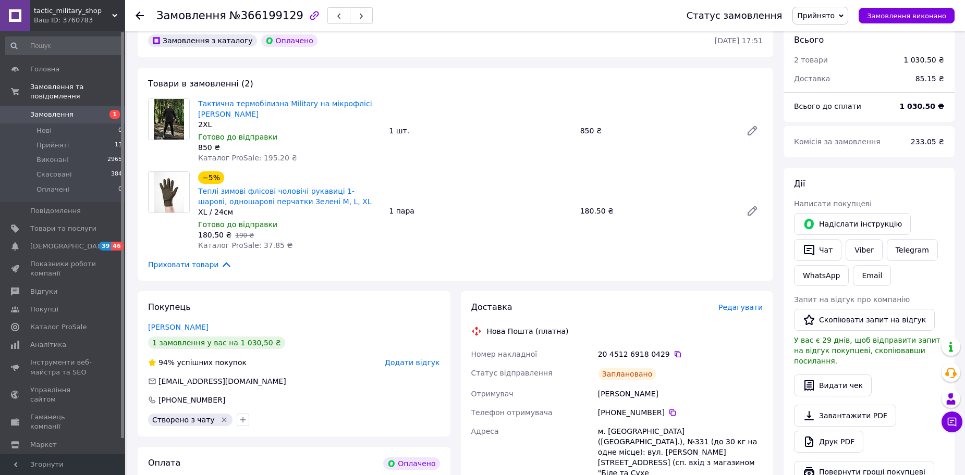
scroll to position [208, 0]
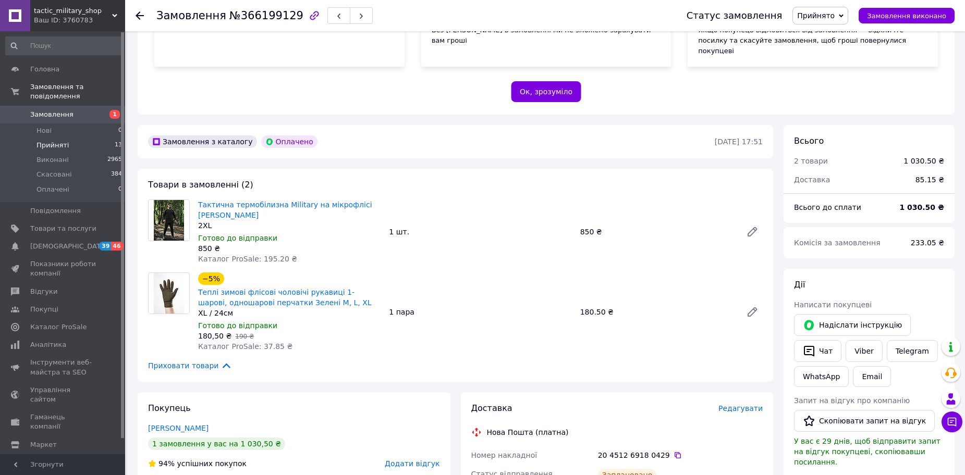
click at [87, 138] on li "Прийняті 13" at bounding box center [64, 145] width 128 height 15
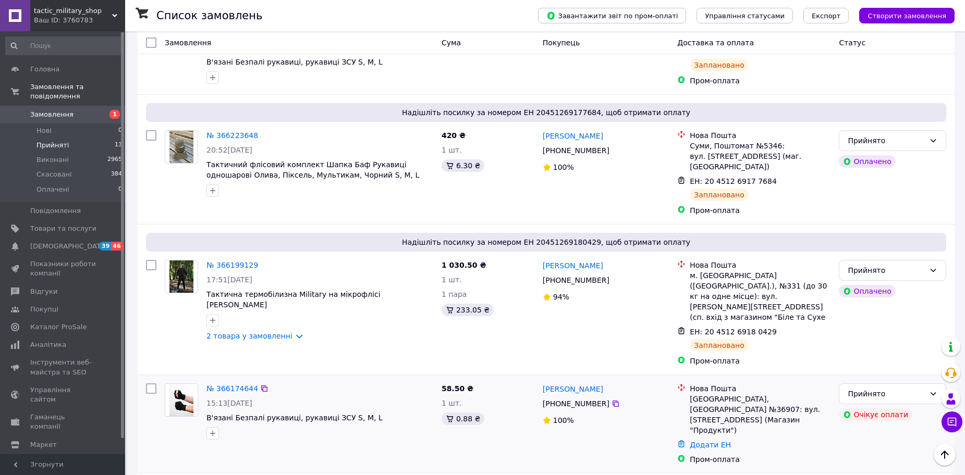
scroll to position [990, 0]
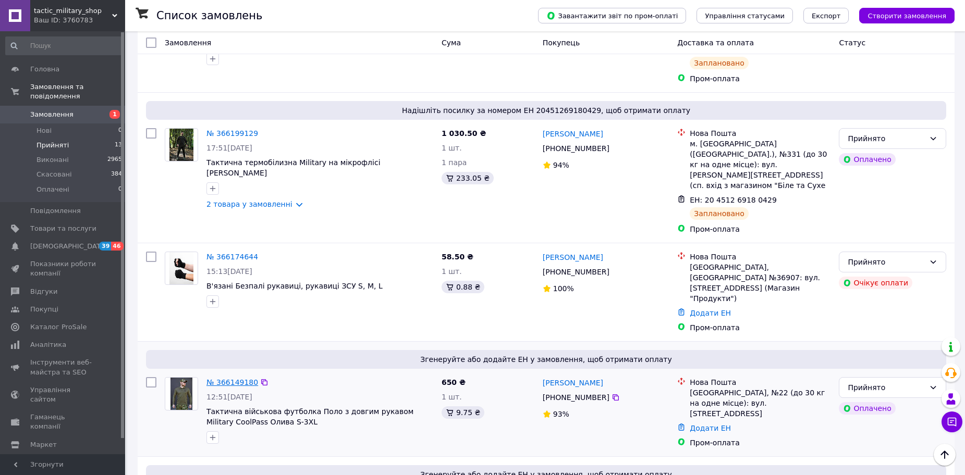
click at [232, 378] on link "№ 366149180" at bounding box center [232, 382] width 52 height 8
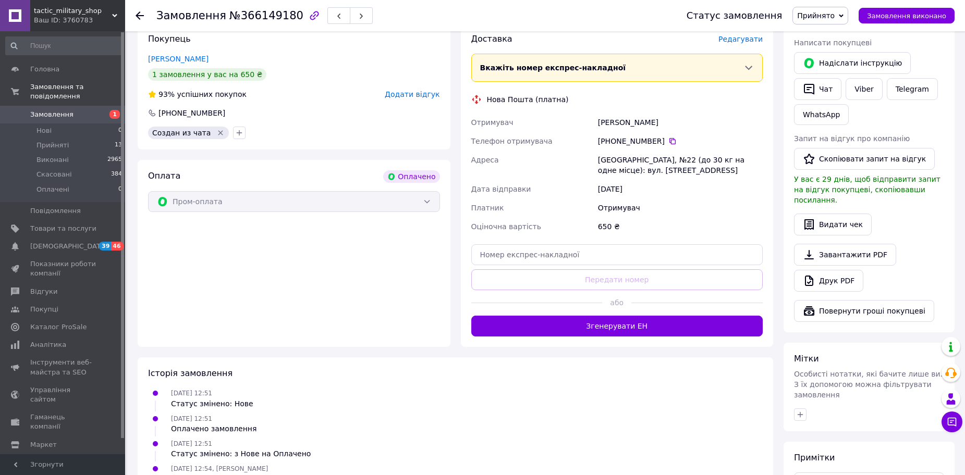
scroll to position [336, 0]
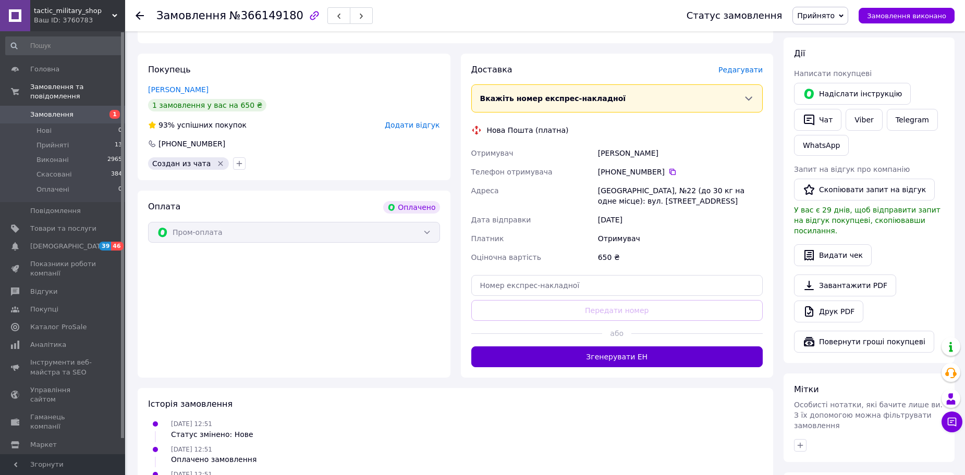
click at [542, 347] on button "Згенерувати ЕН" at bounding box center [617, 357] width 292 height 21
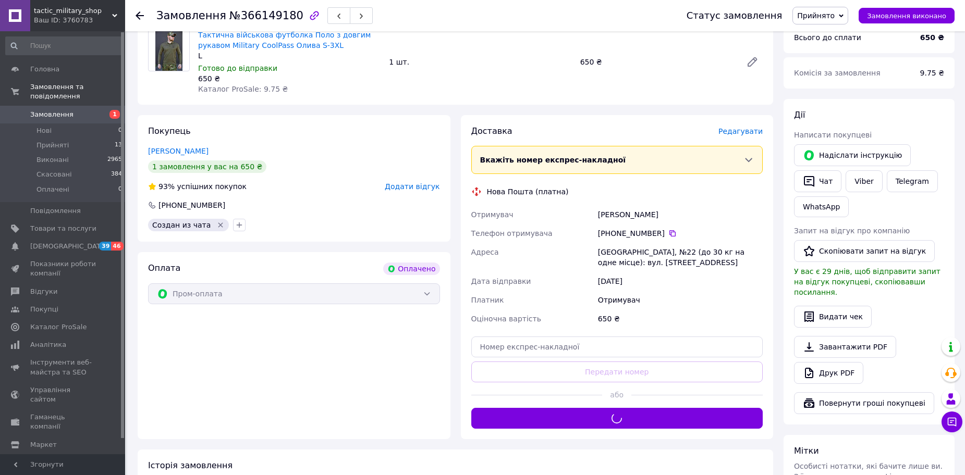
scroll to position [284, 0]
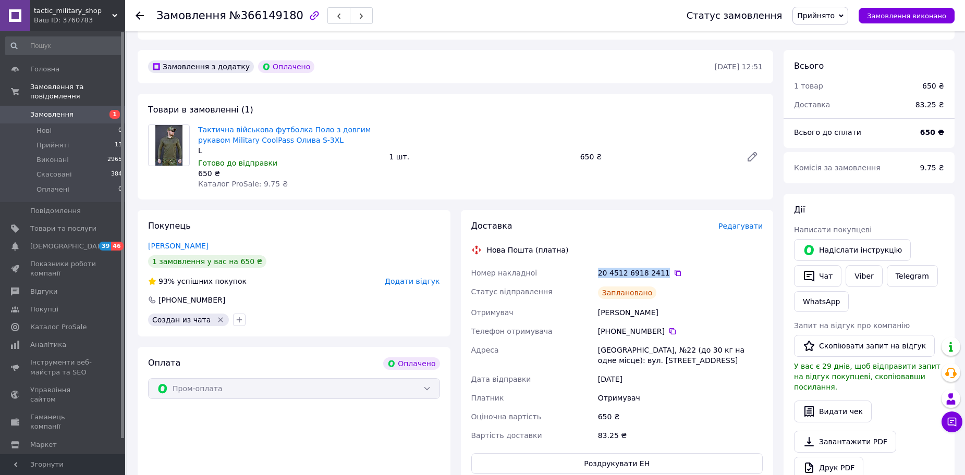
drag, startPoint x: 588, startPoint y: 251, endPoint x: 657, endPoint y: 247, distance: 68.9
click at [660, 264] on div "Номер накладної 20 4512 6918 2411   Статус відправлення Заплановано Отримувач […" at bounding box center [617, 354] width 296 height 181
drag, startPoint x: 41, startPoint y: 134, endPoint x: 113, endPoint y: 162, distance: 77.2
click at [41, 141] on span "Прийняті" at bounding box center [52, 145] width 32 height 9
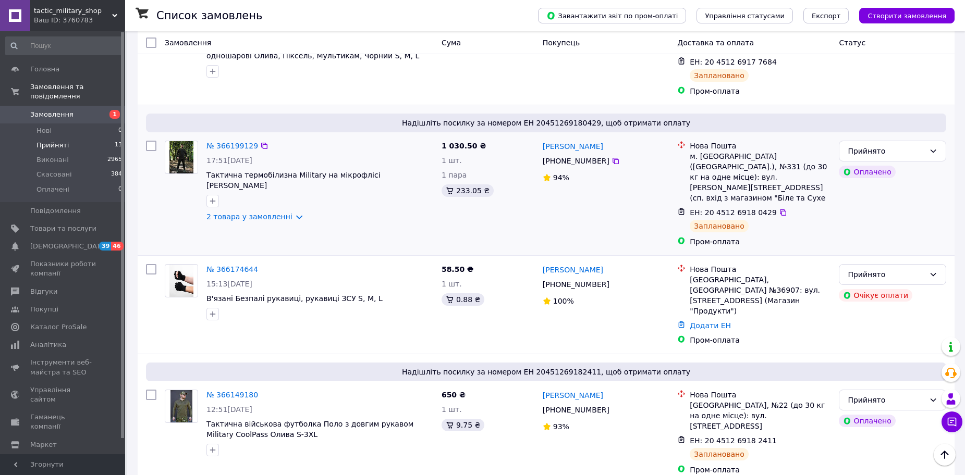
scroll to position [1123, 0]
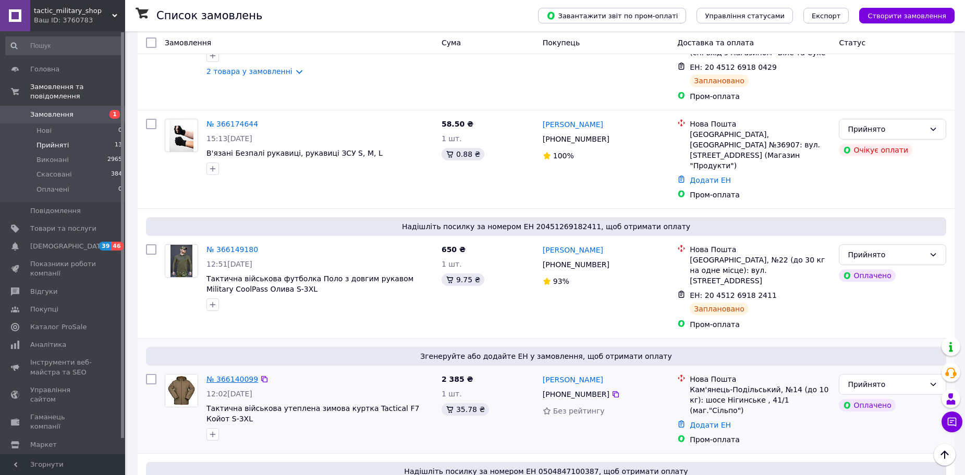
click at [232, 375] on link "№ 366140099" at bounding box center [232, 379] width 52 height 8
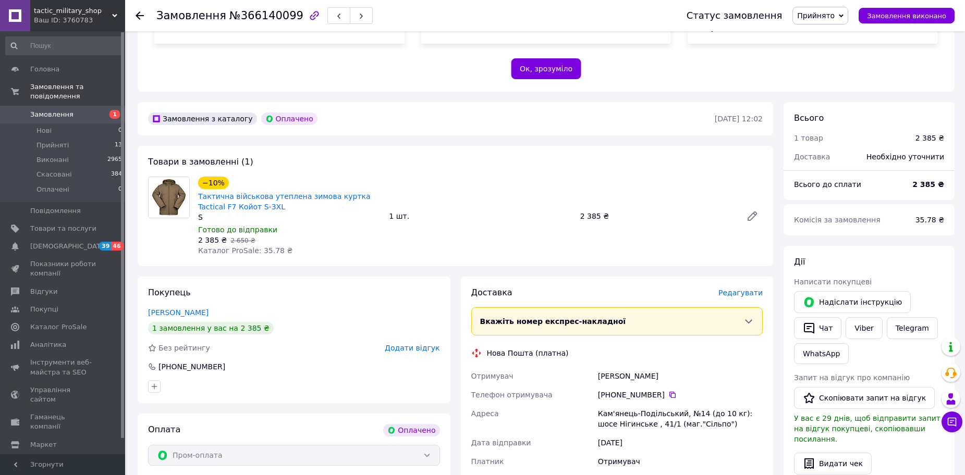
scroll to position [544, 0]
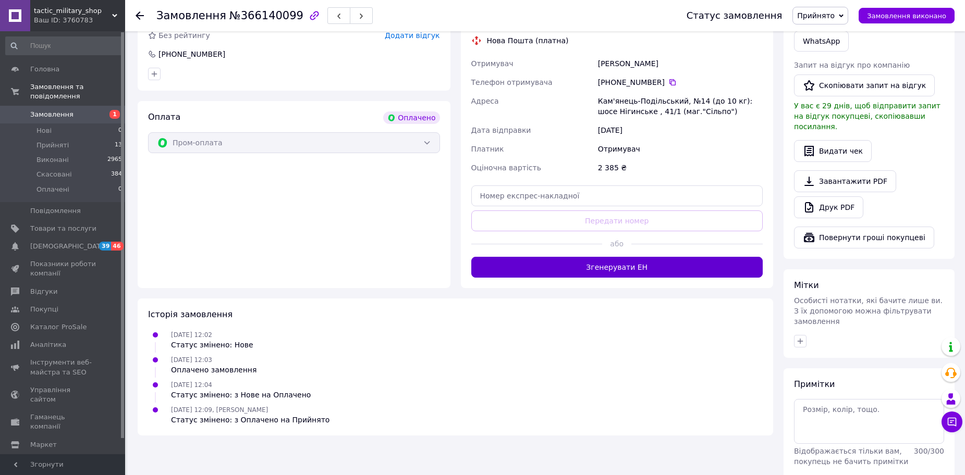
click at [553, 257] on button "Згенерувати ЕН" at bounding box center [617, 267] width 292 height 21
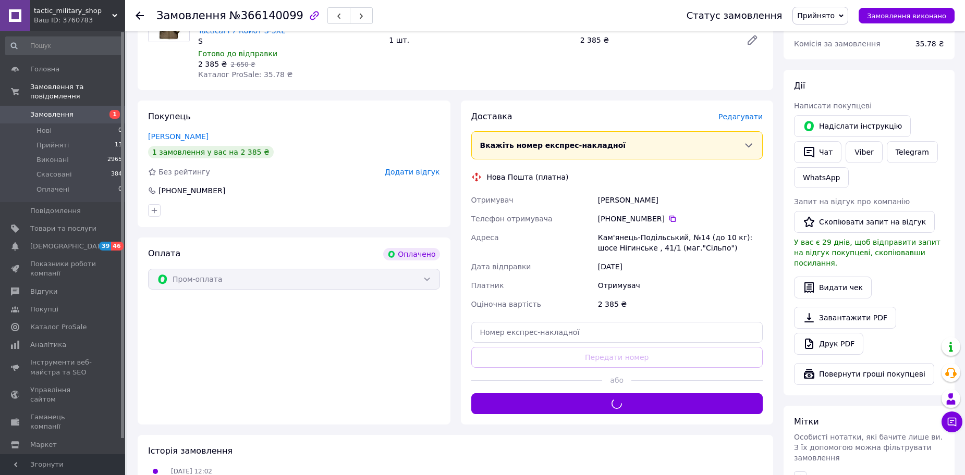
scroll to position [231, 0]
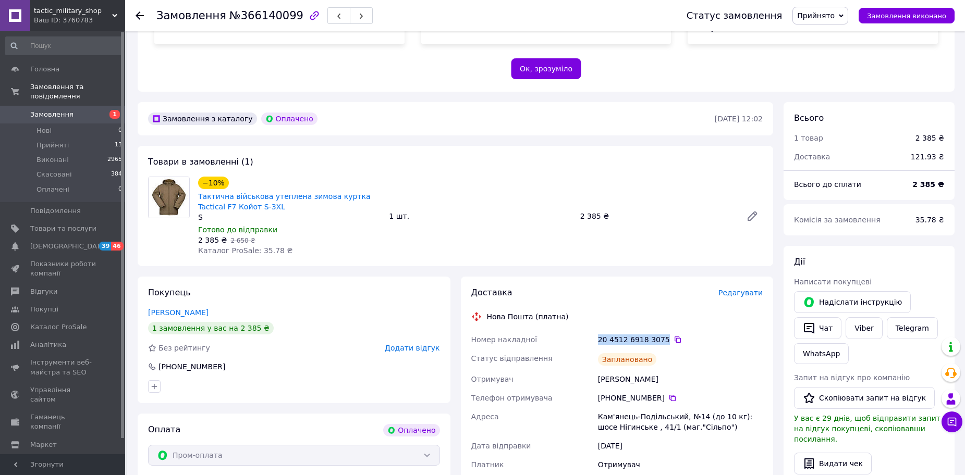
drag, startPoint x: 589, startPoint y: 317, endPoint x: 659, endPoint y: 321, distance: 70.4
click at [659, 330] on div "Номер накладної 20 4512 6918 3075   Статус відправлення Заплановано Отримувач […" at bounding box center [617, 420] width 296 height 181
